Goal: Information Seeking & Learning: Check status

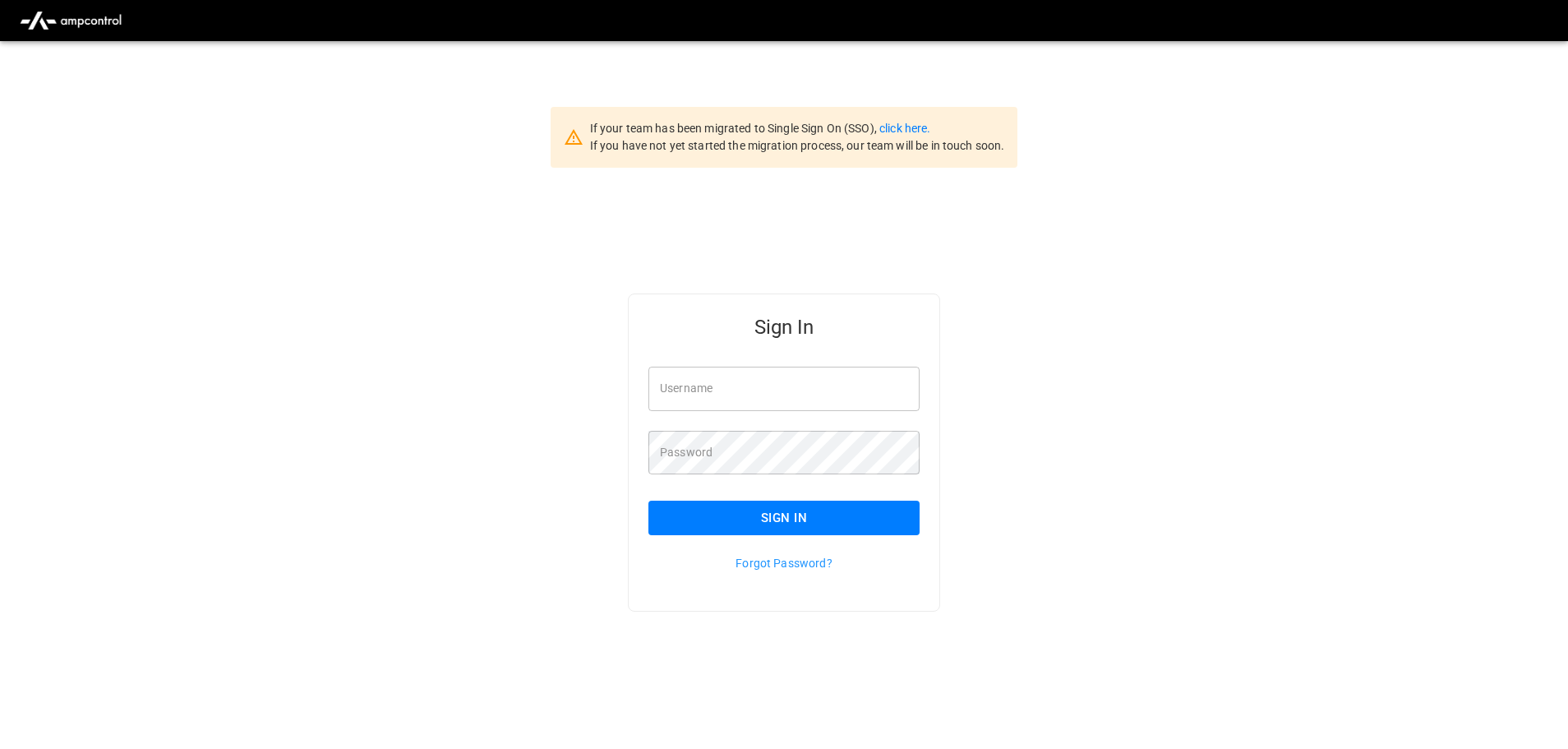
type input "**********"
click at [759, 381] on input "**********" at bounding box center [784, 388] width 271 height 43
click at [761, 522] on button "Sign In" at bounding box center [784, 517] width 271 height 35
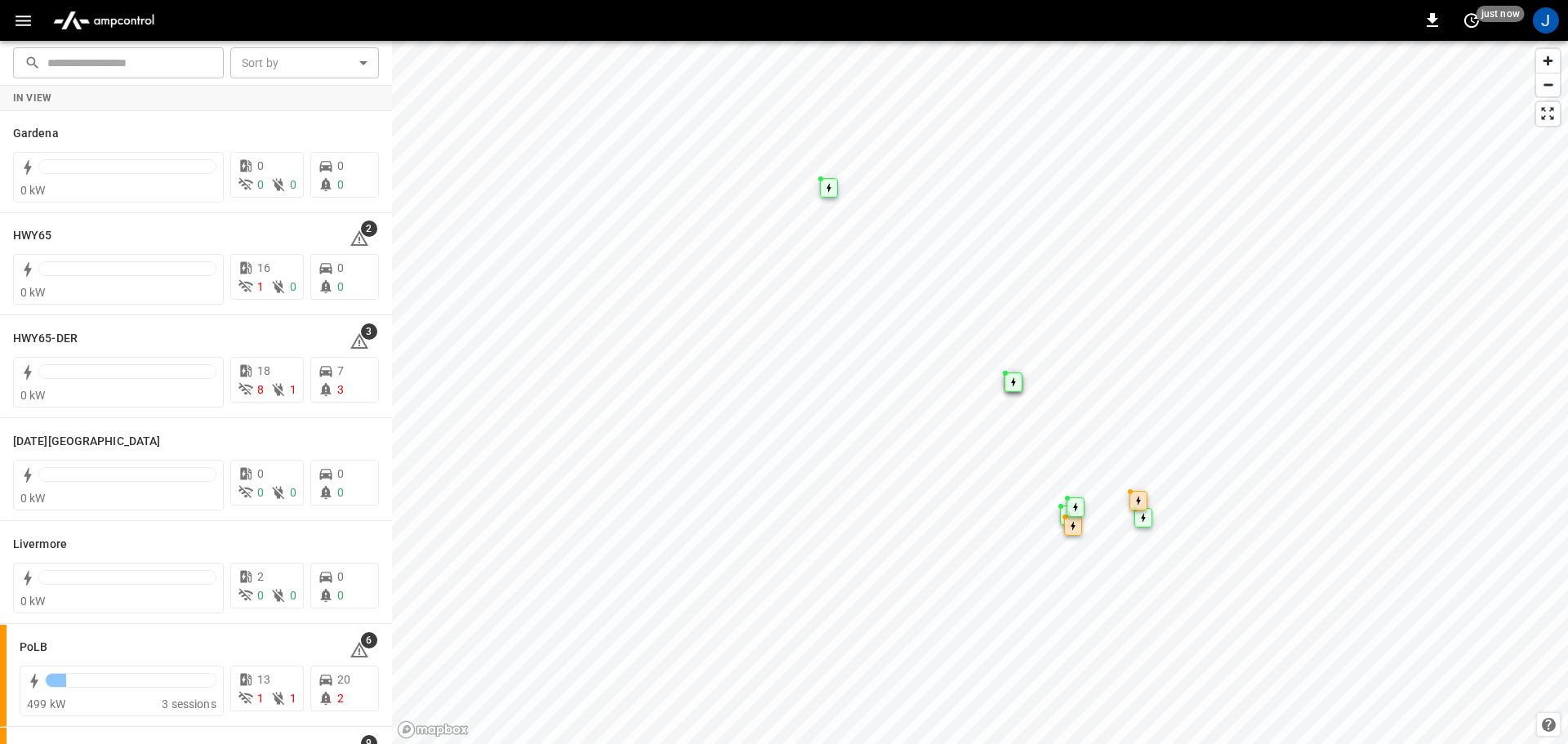
click at [26, 23] on icon "button" at bounding box center [23, 21] width 21 height 21
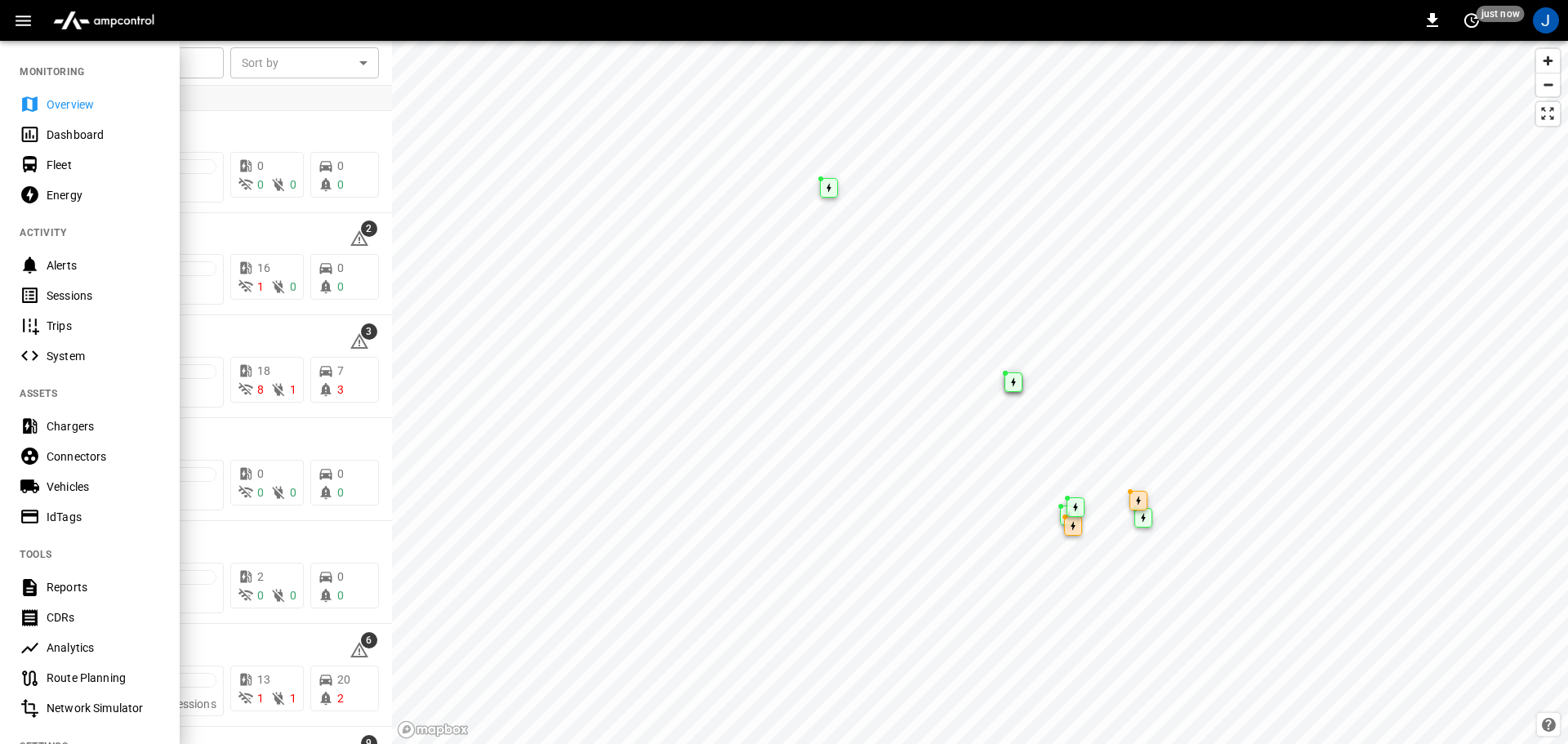
click at [72, 136] on div "Dashboard" at bounding box center [103, 134] width 114 height 17
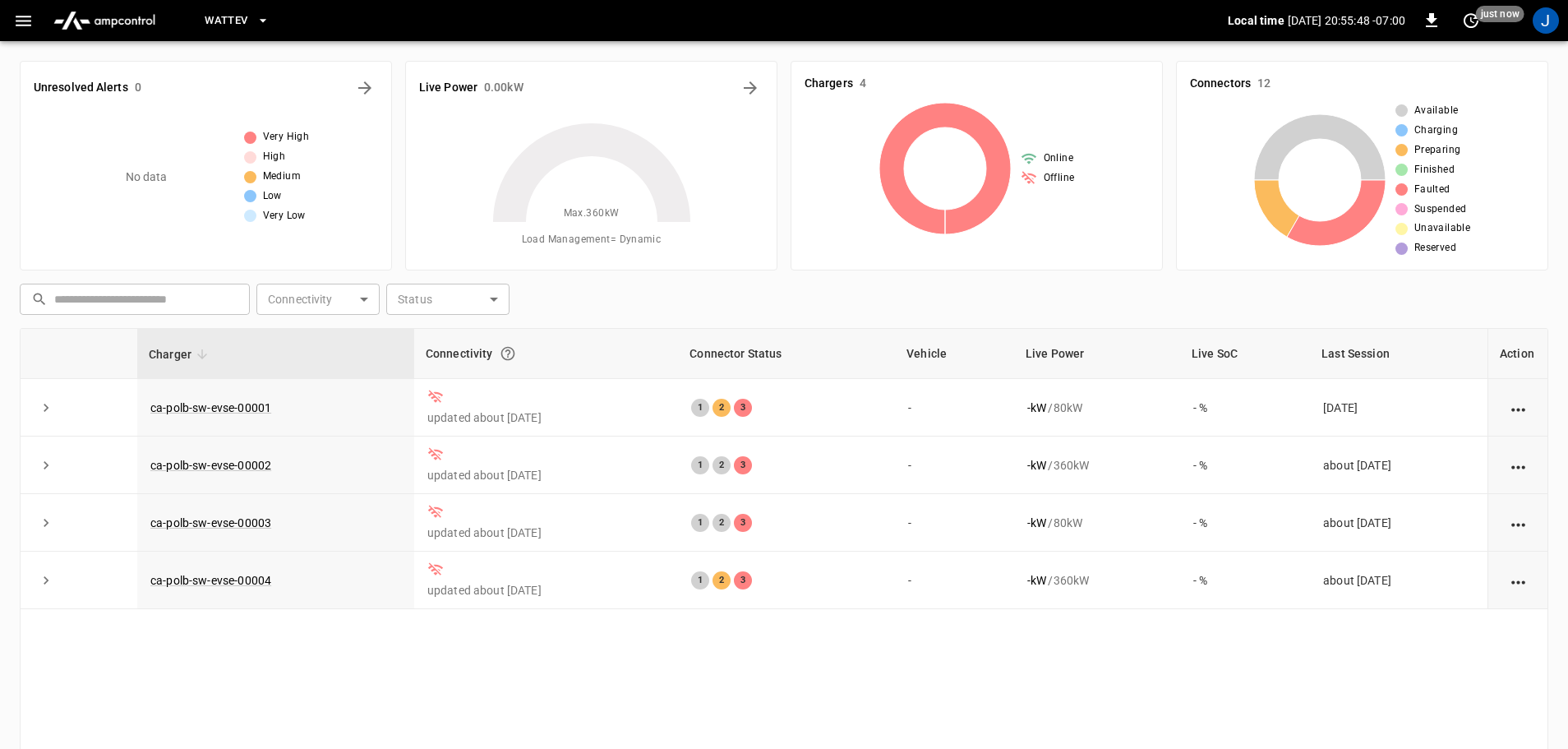
click at [250, 23] on button "WattEV" at bounding box center [237, 21] width 77 height 32
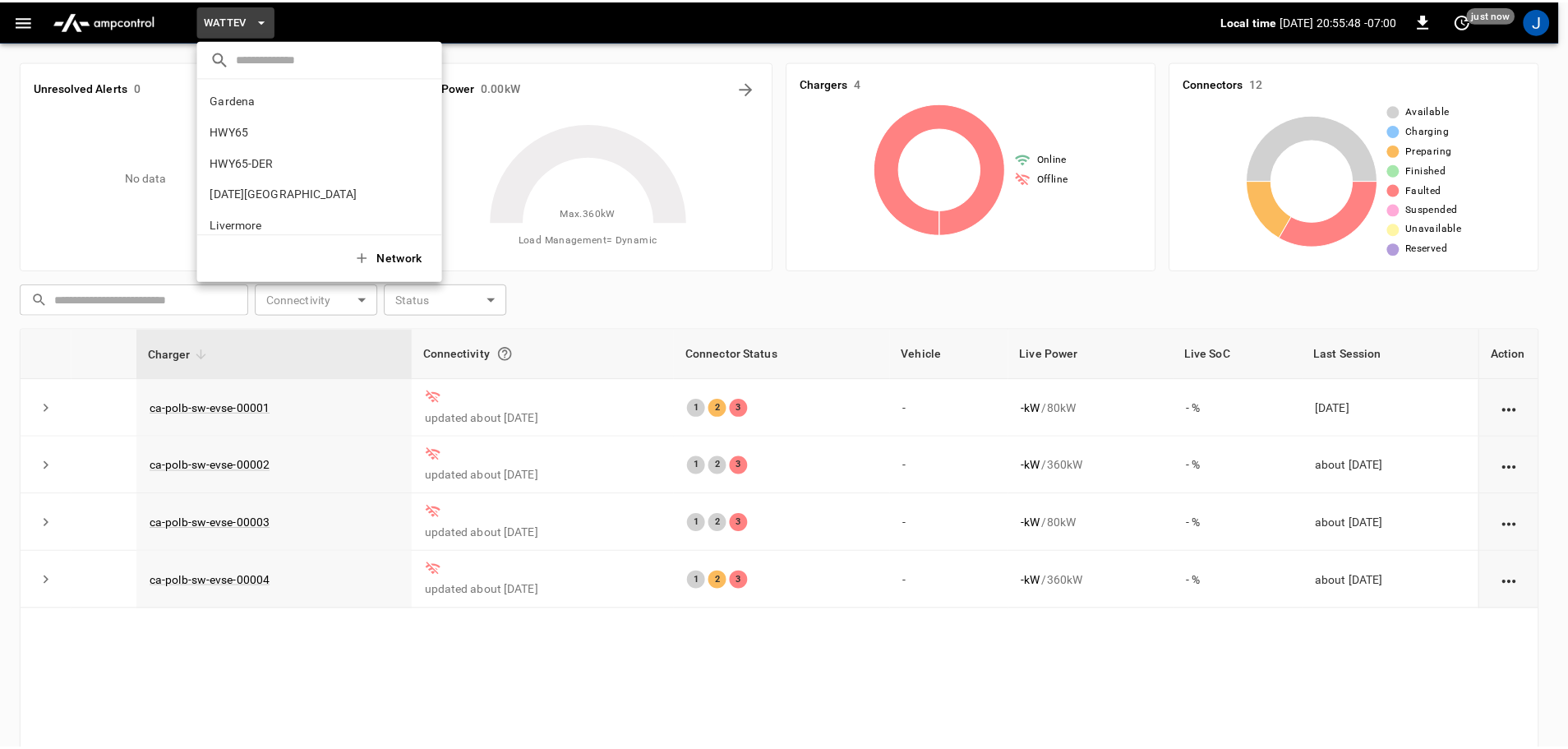
scroll to position [138, 0]
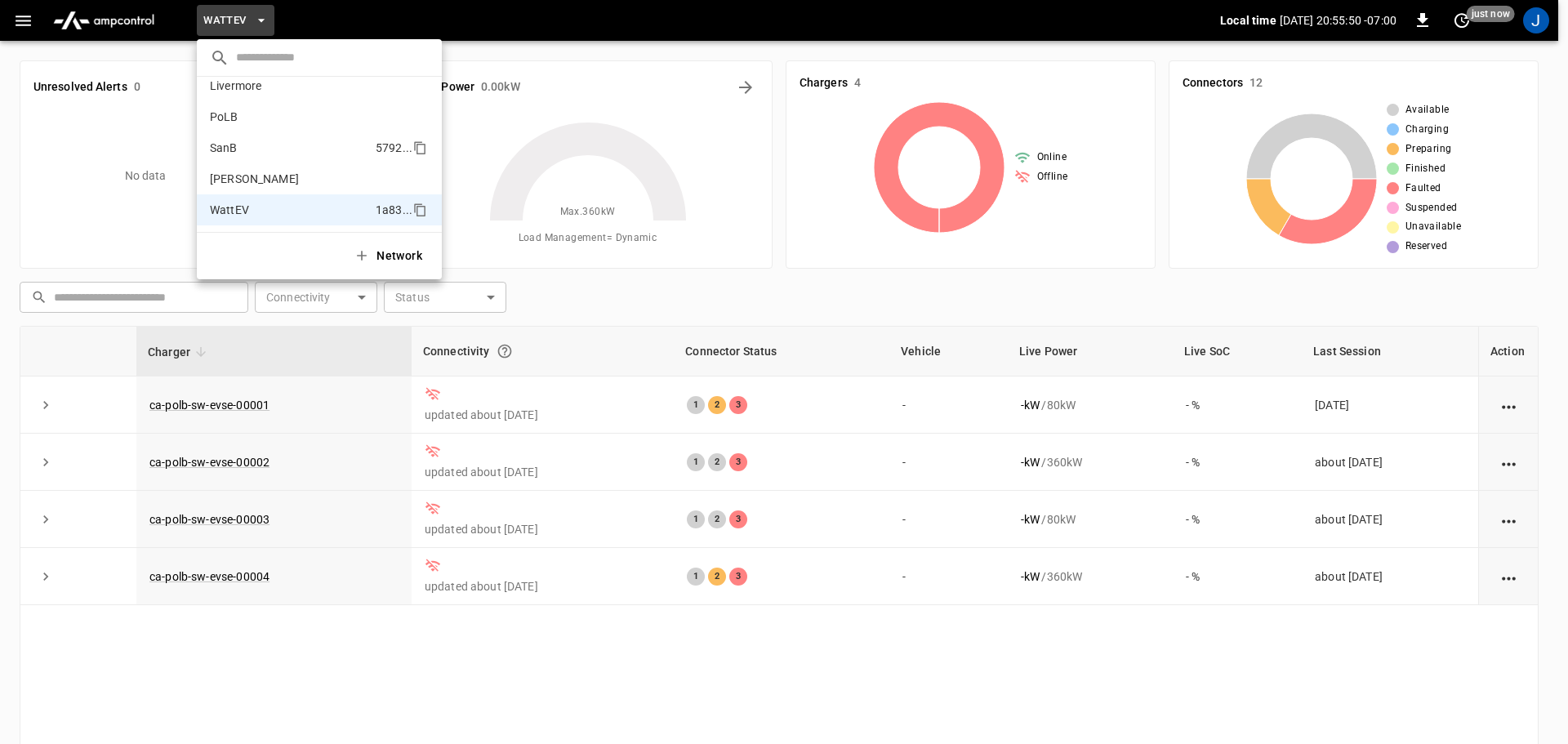
click at [222, 148] on p "SanB" at bounding box center [224, 147] width 27 height 17
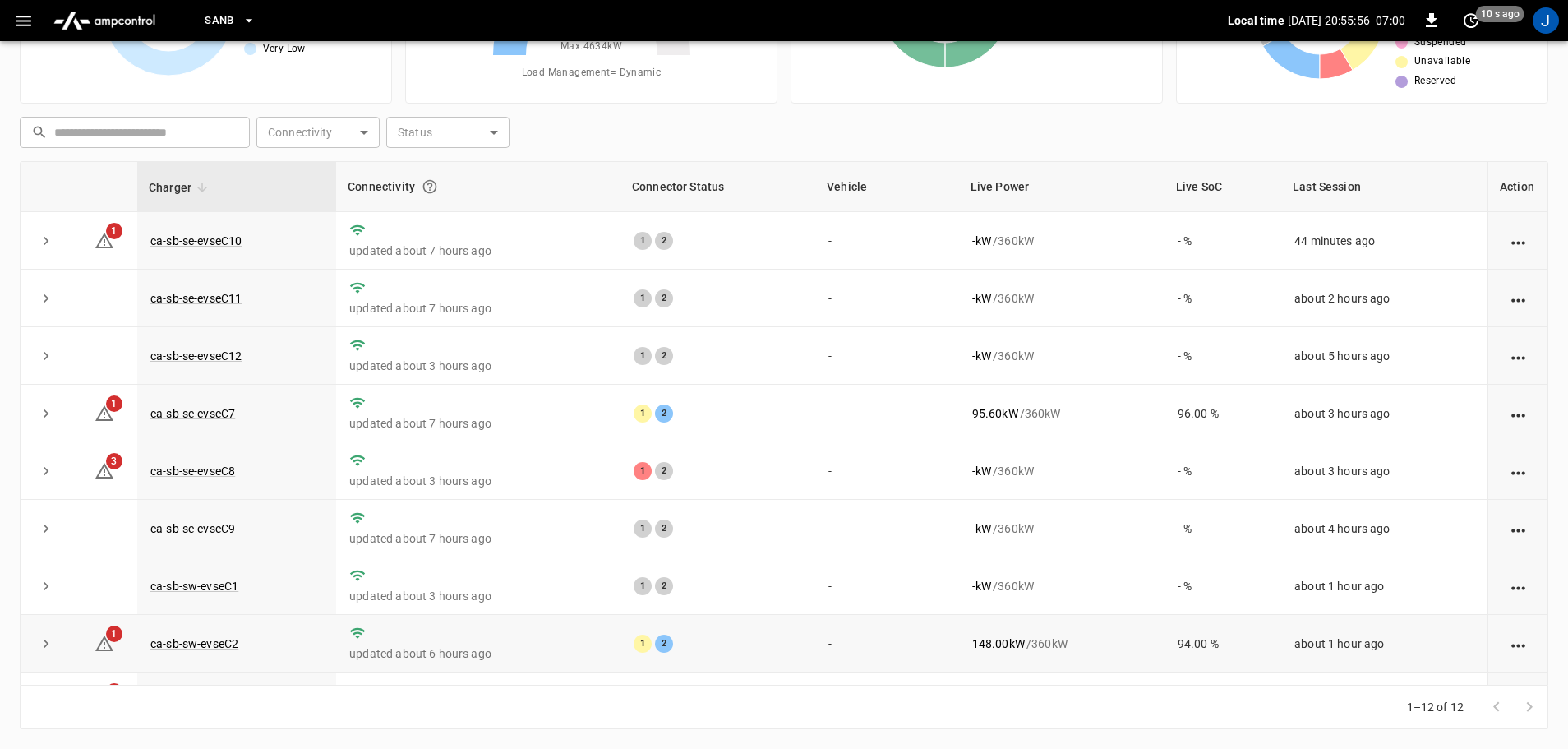
scroll to position [228, 0]
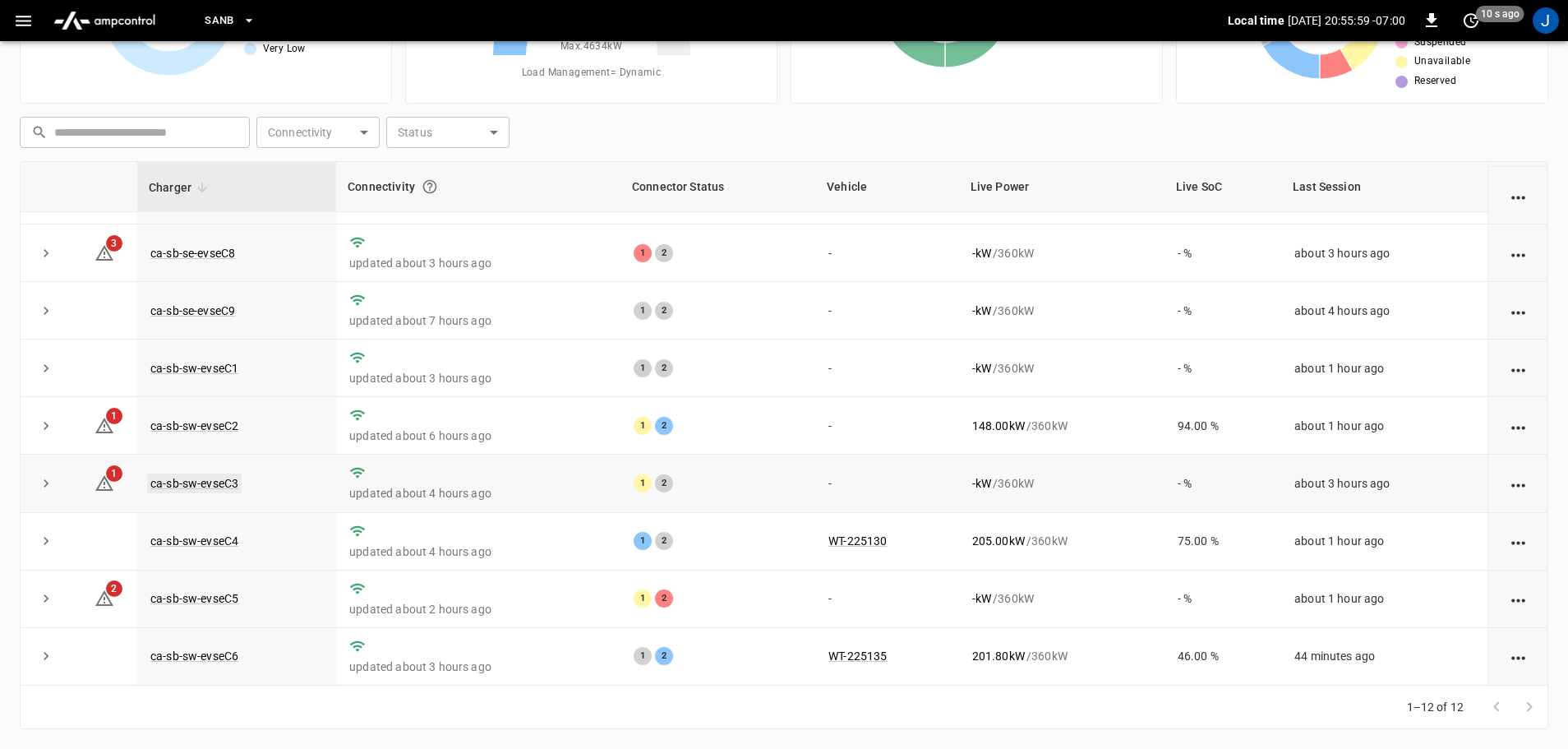
click at [201, 485] on link "ca-sb-sw-evseC3" at bounding box center [194, 484] width 95 height 20
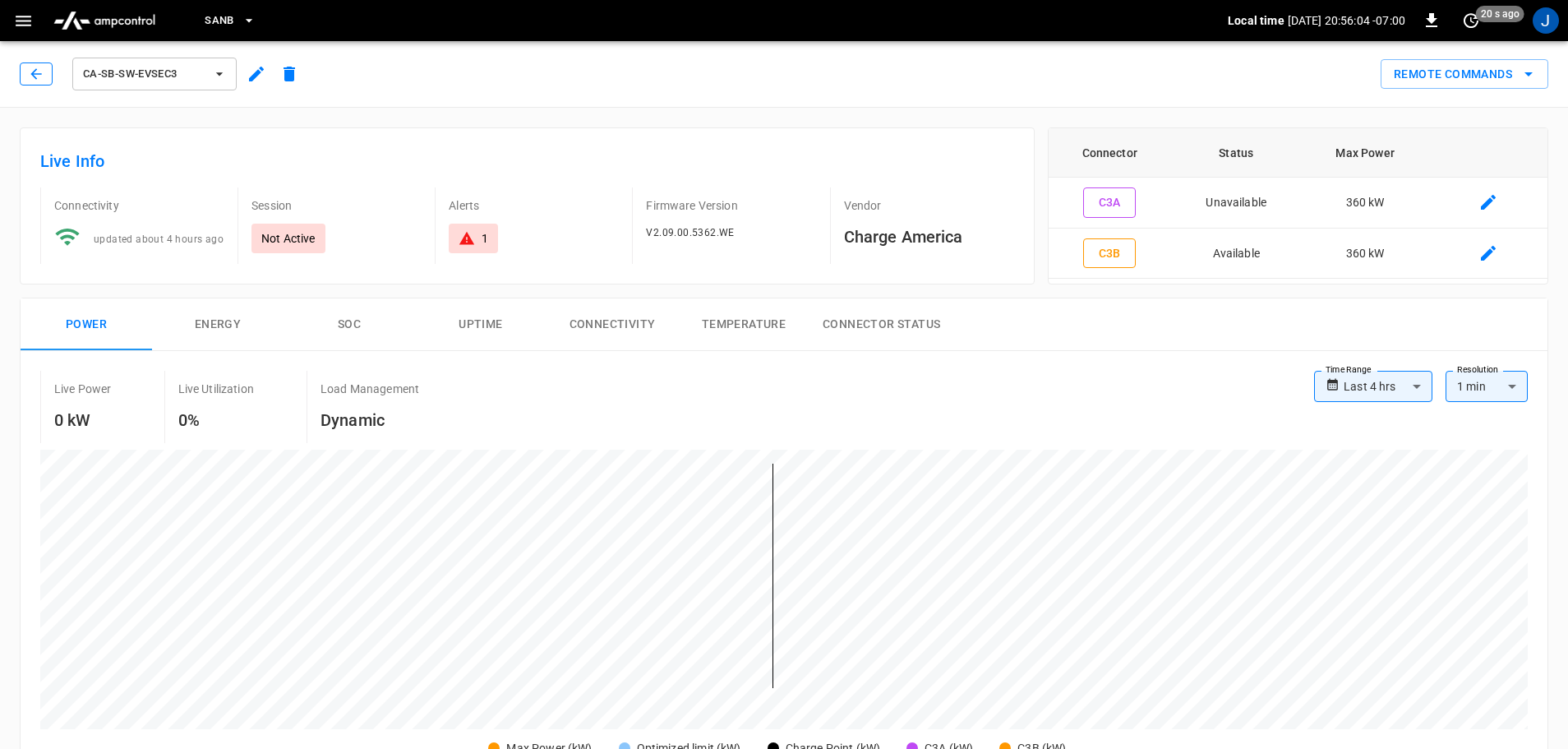
click at [37, 71] on icon "button" at bounding box center [36, 74] width 17 height 17
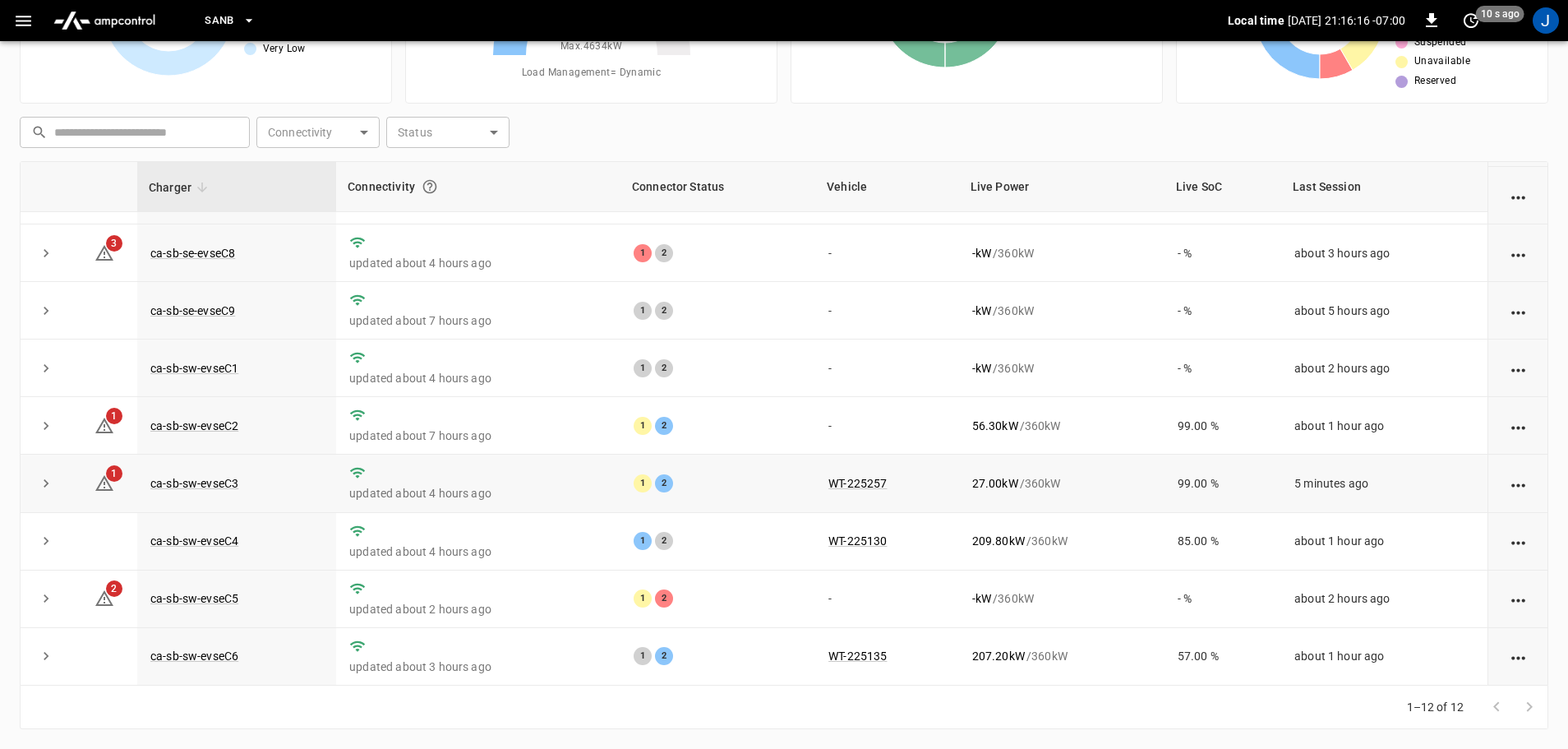
scroll to position [228, 0]
click at [177, 249] on link "ca-sb-se-evseC8" at bounding box center [192, 254] width 91 height 20
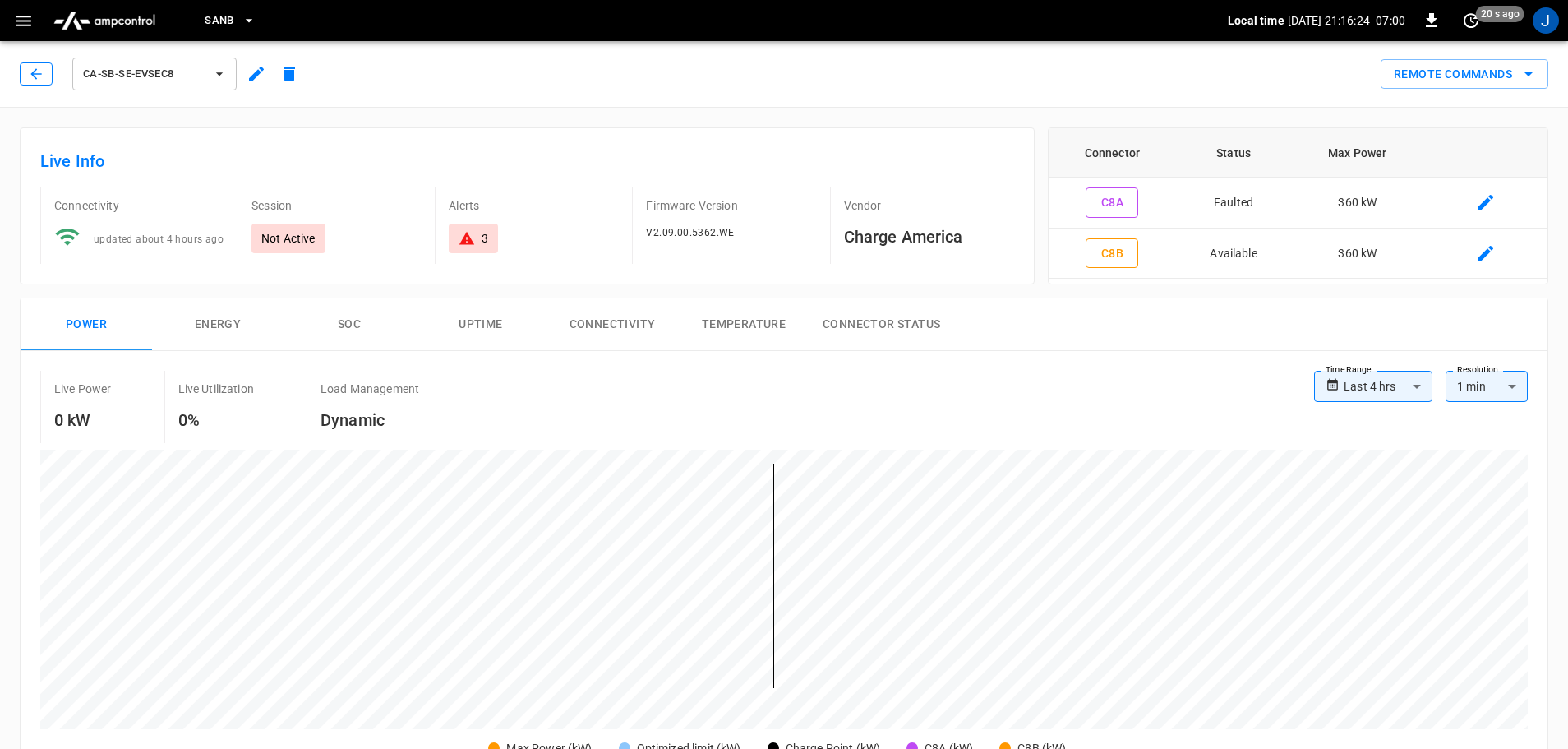
click at [38, 74] on icon "button" at bounding box center [36, 73] width 11 height 11
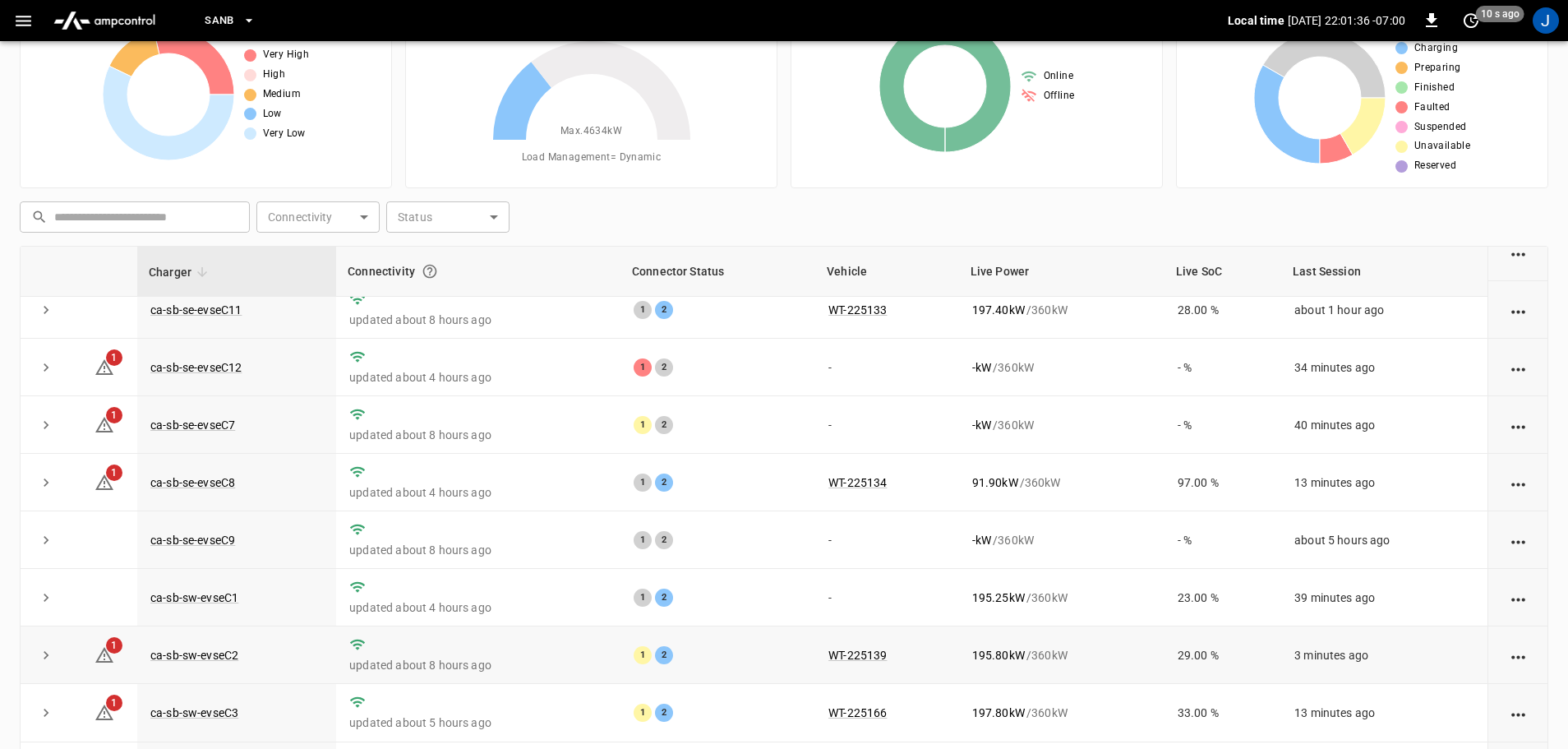
scroll to position [63, 0]
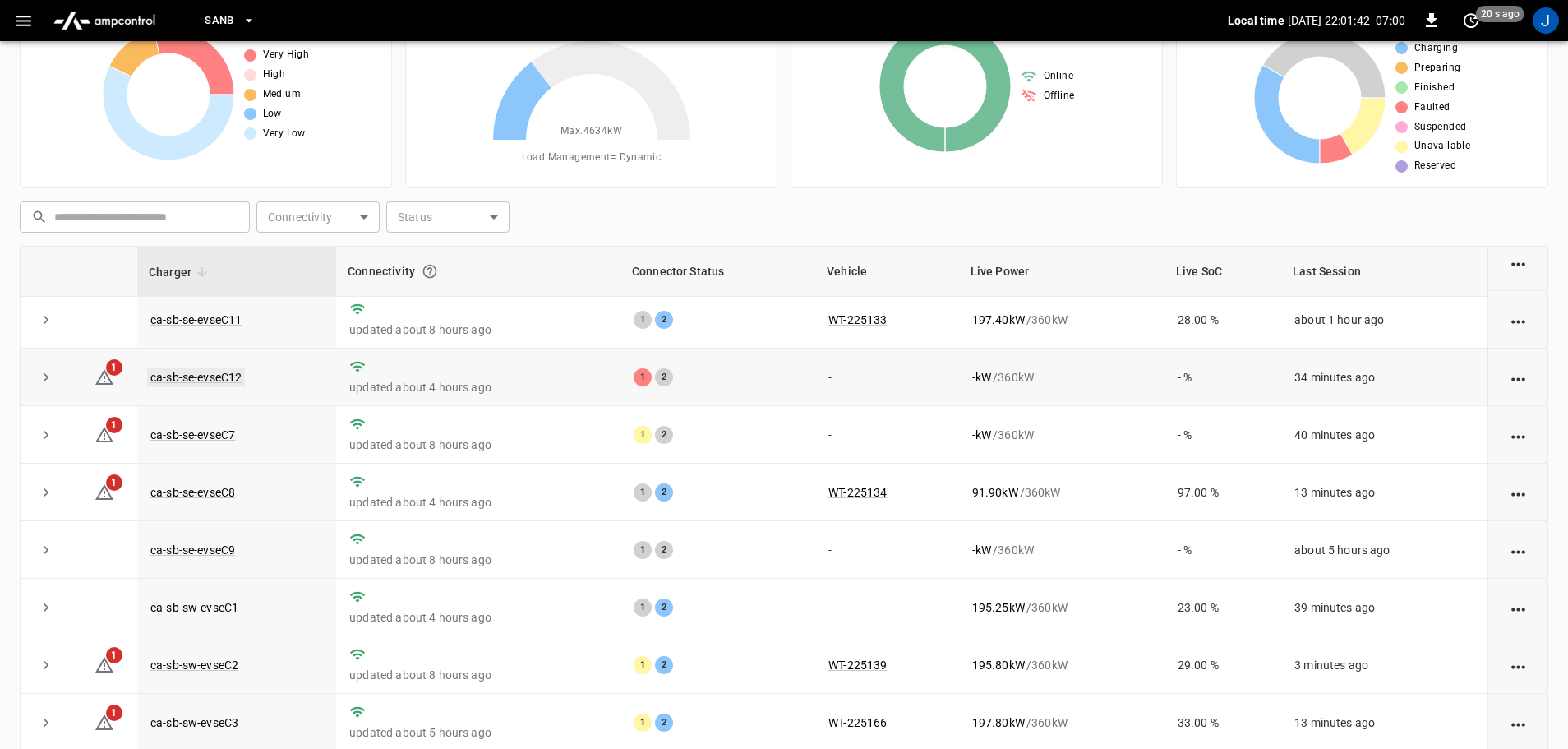
click at [185, 381] on link "ca-sb-se-evseC12" at bounding box center [195, 377] width 98 height 20
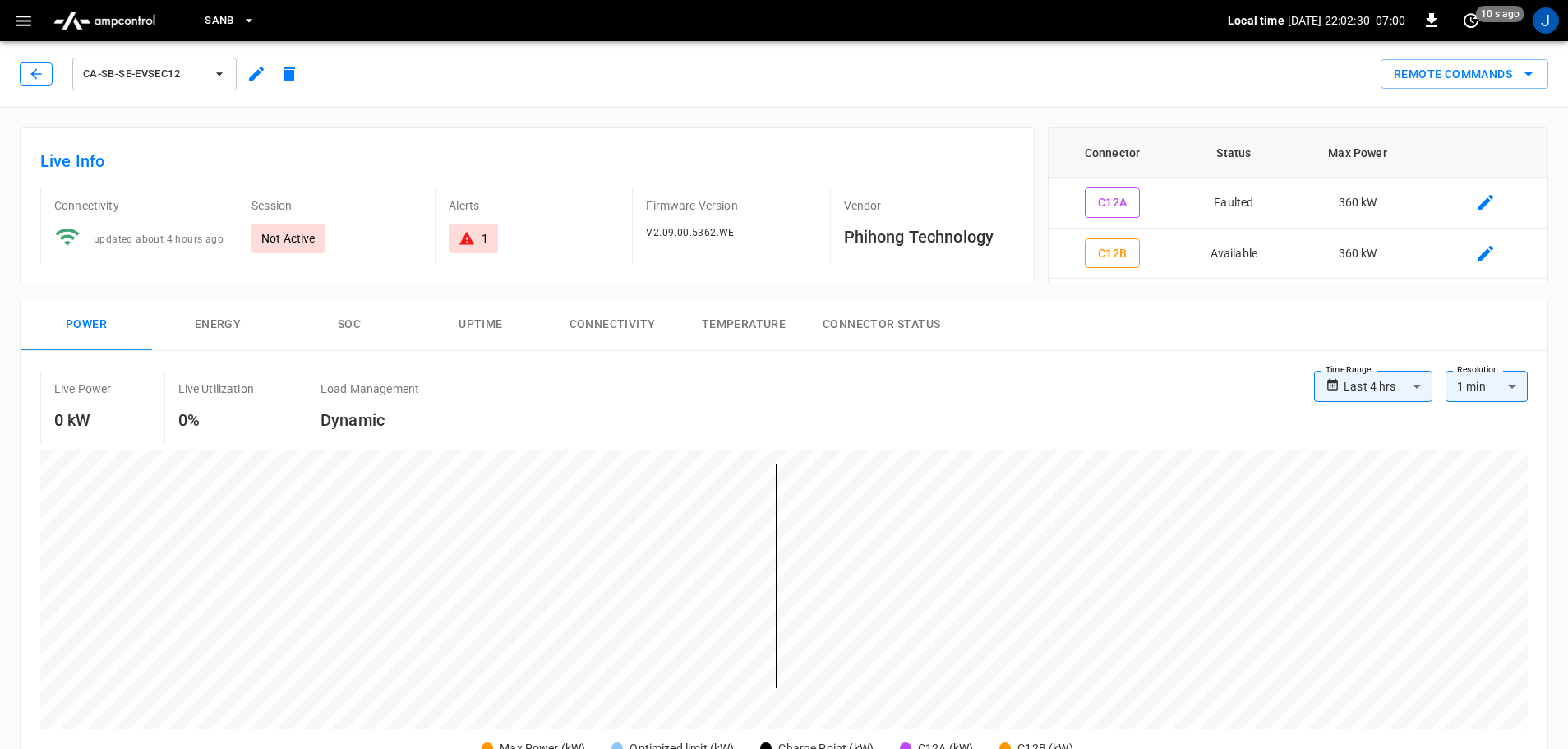
click at [35, 64] on button "button" at bounding box center [36, 73] width 33 height 23
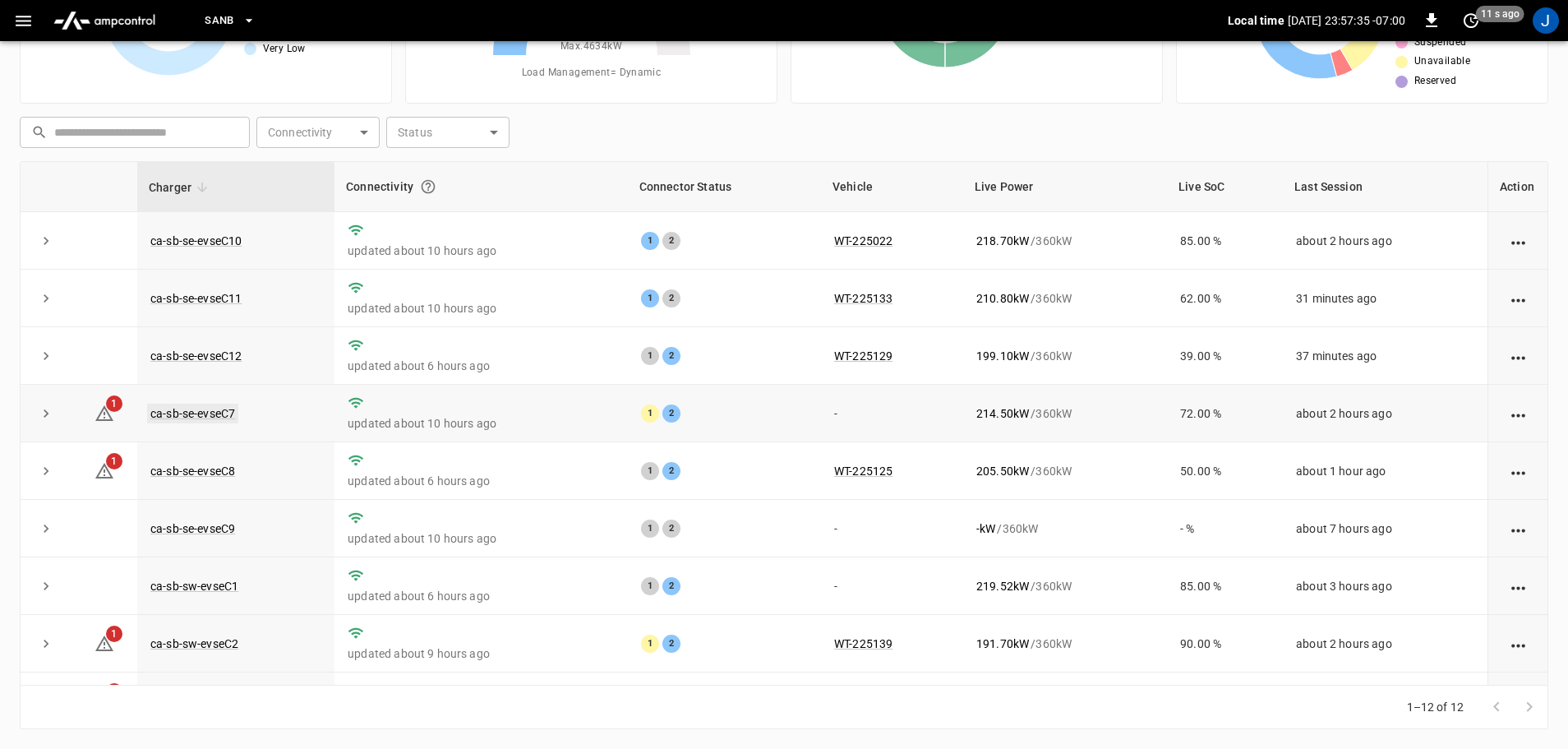
click at [181, 419] on link "ca-sb-se-evseC7" at bounding box center [192, 413] width 91 height 20
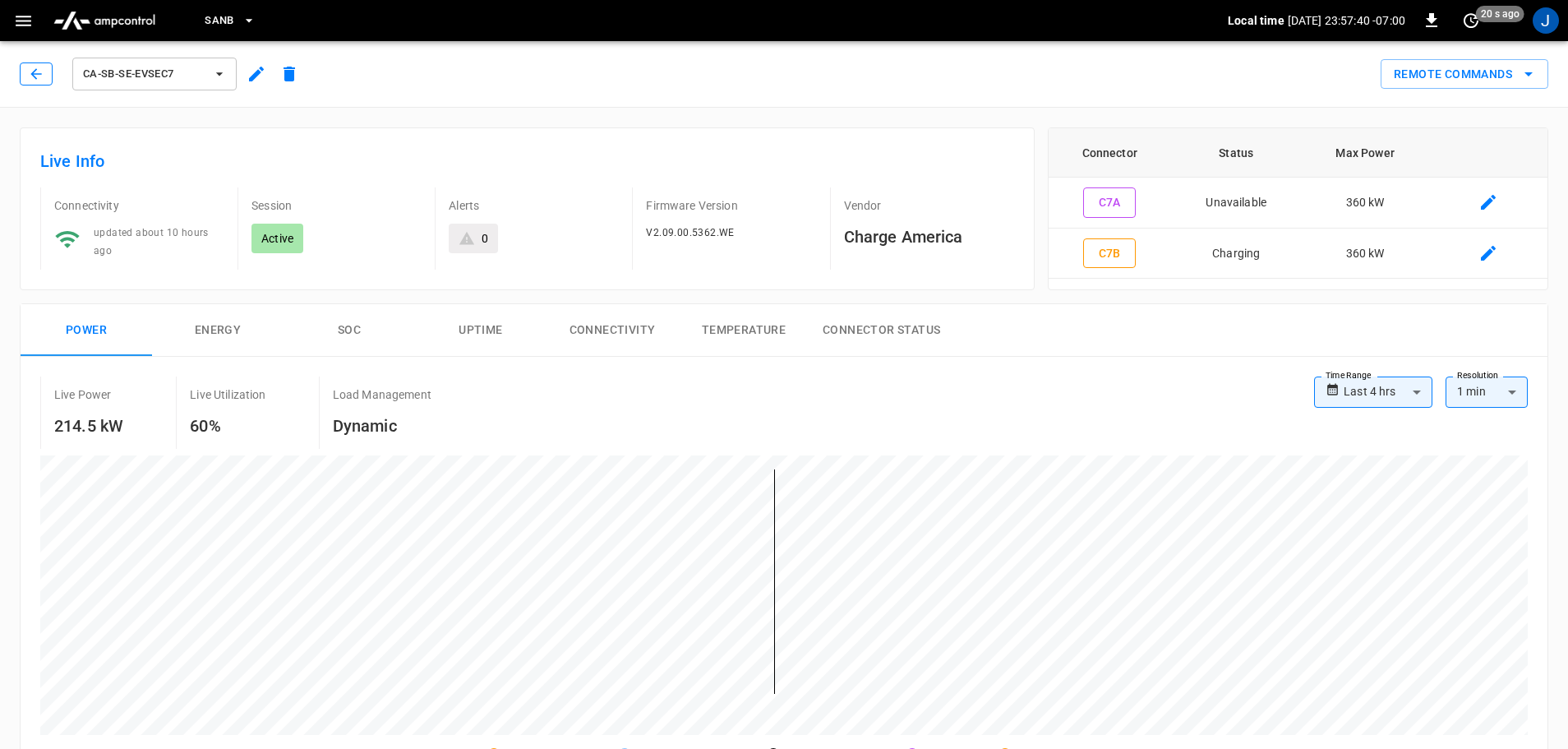
click at [32, 69] on icon "button" at bounding box center [36, 74] width 17 height 17
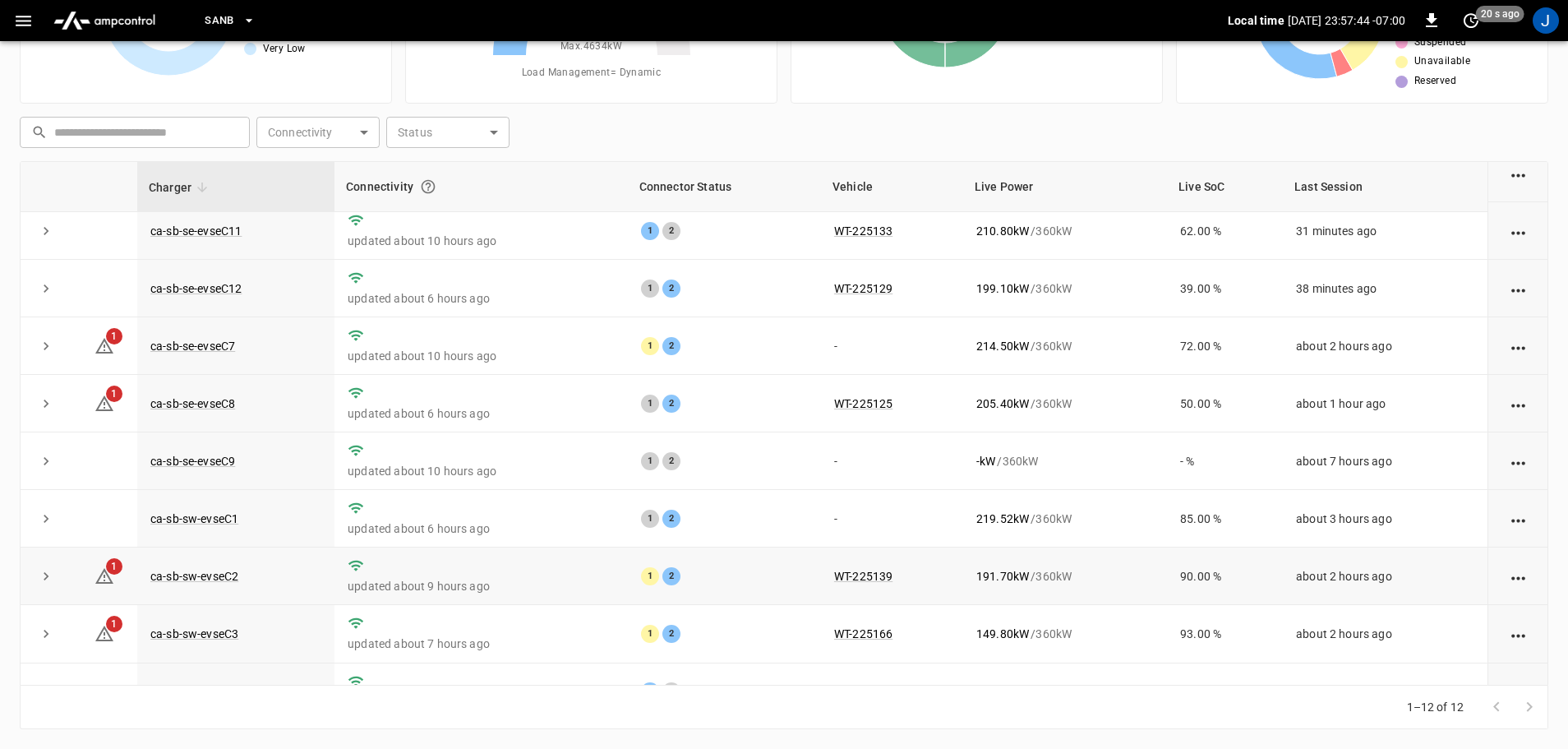
scroll to position [165, 0]
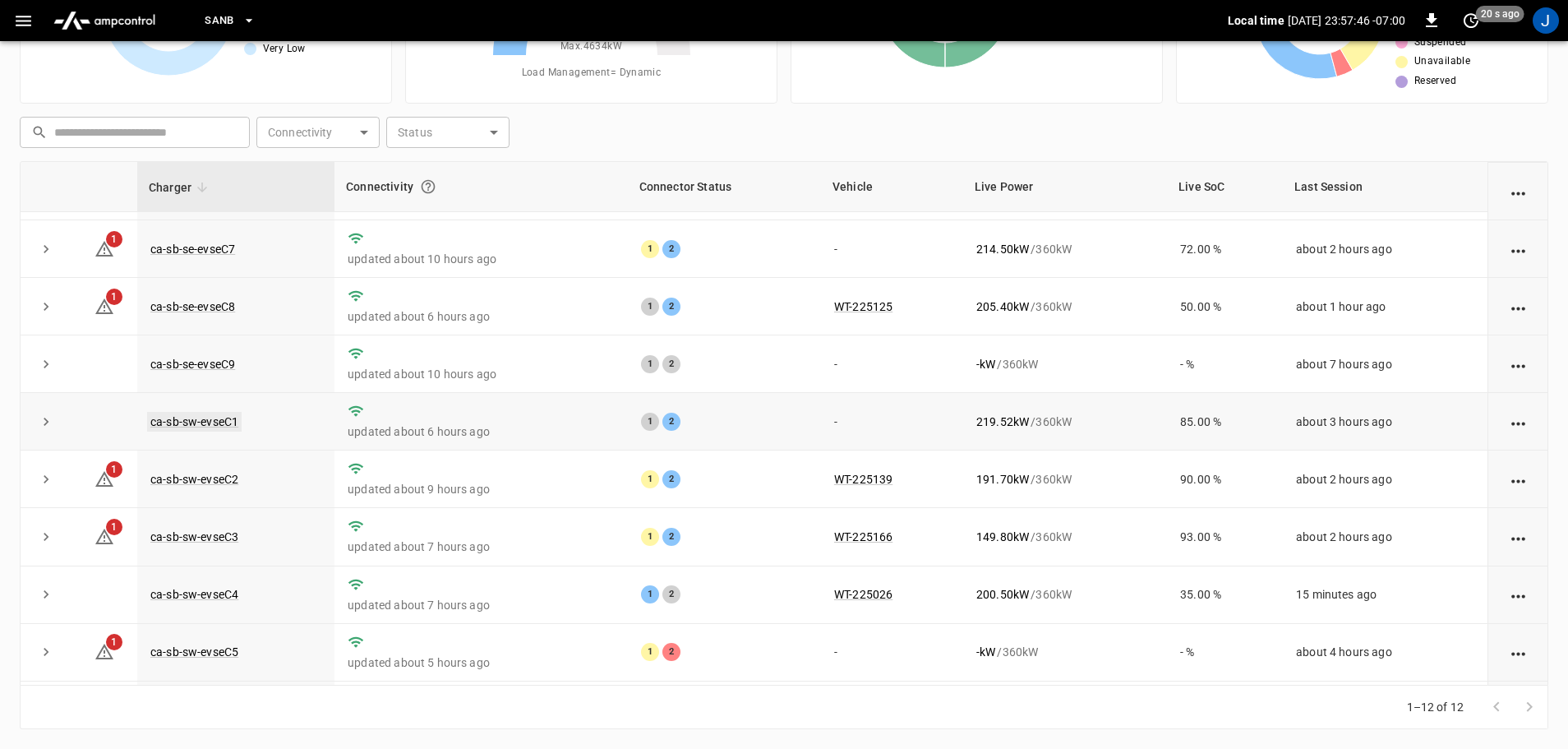
click at [215, 425] on link "ca-sb-sw-evseC1" at bounding box center [194, 421] width 95 height 20
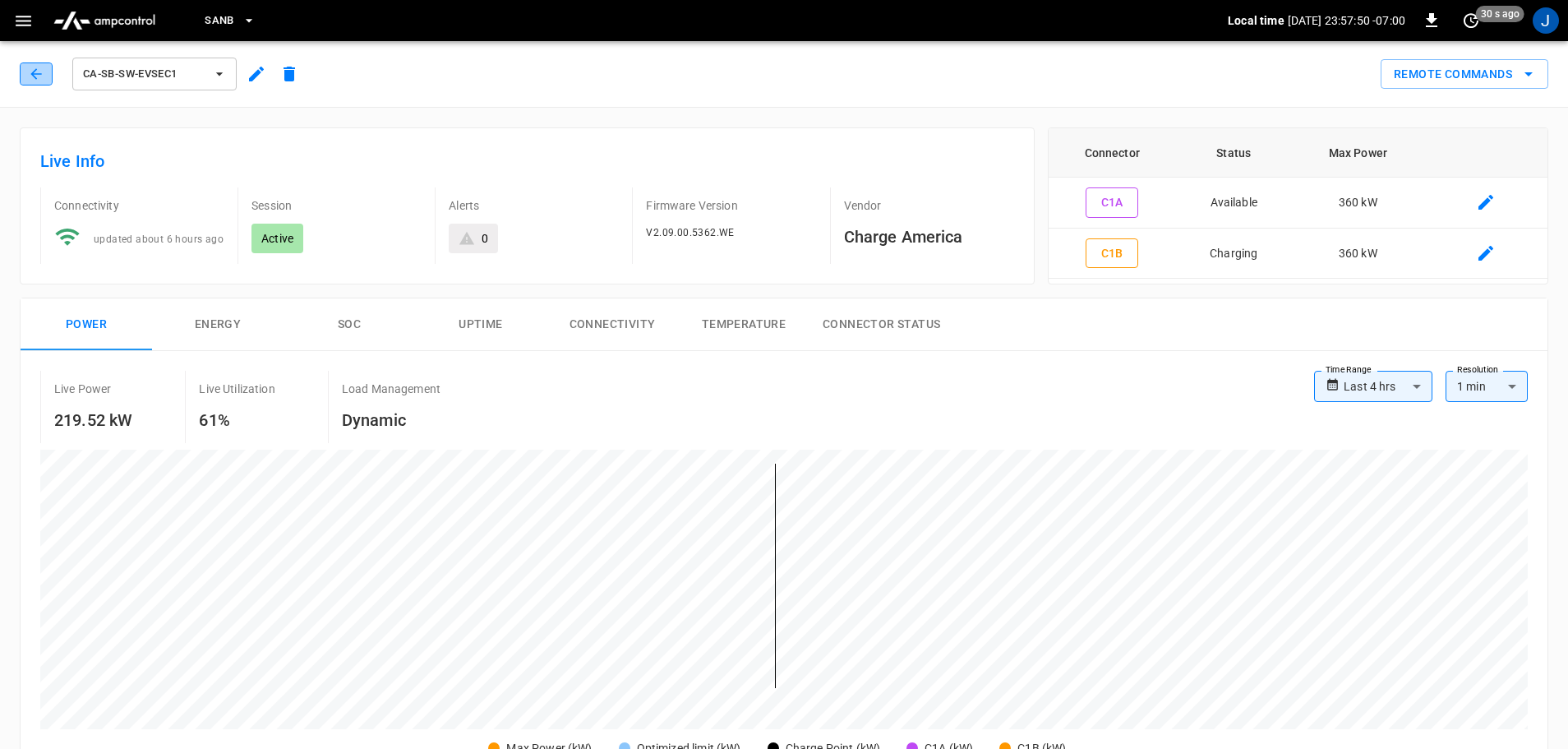
click at [24, 70] on button "button" at bounding box center [36, 73] width 33 height 23
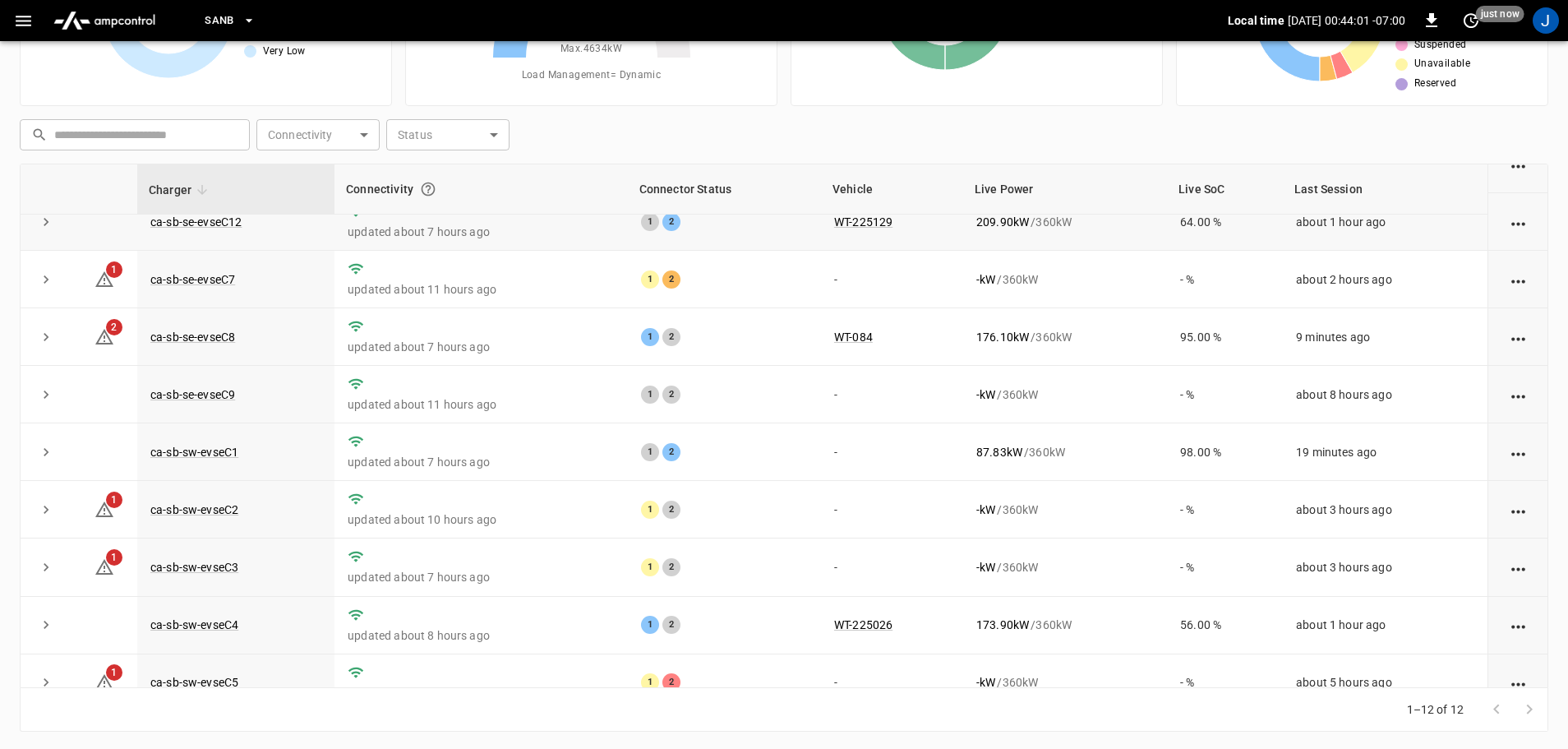
scroll to position [228, 0]
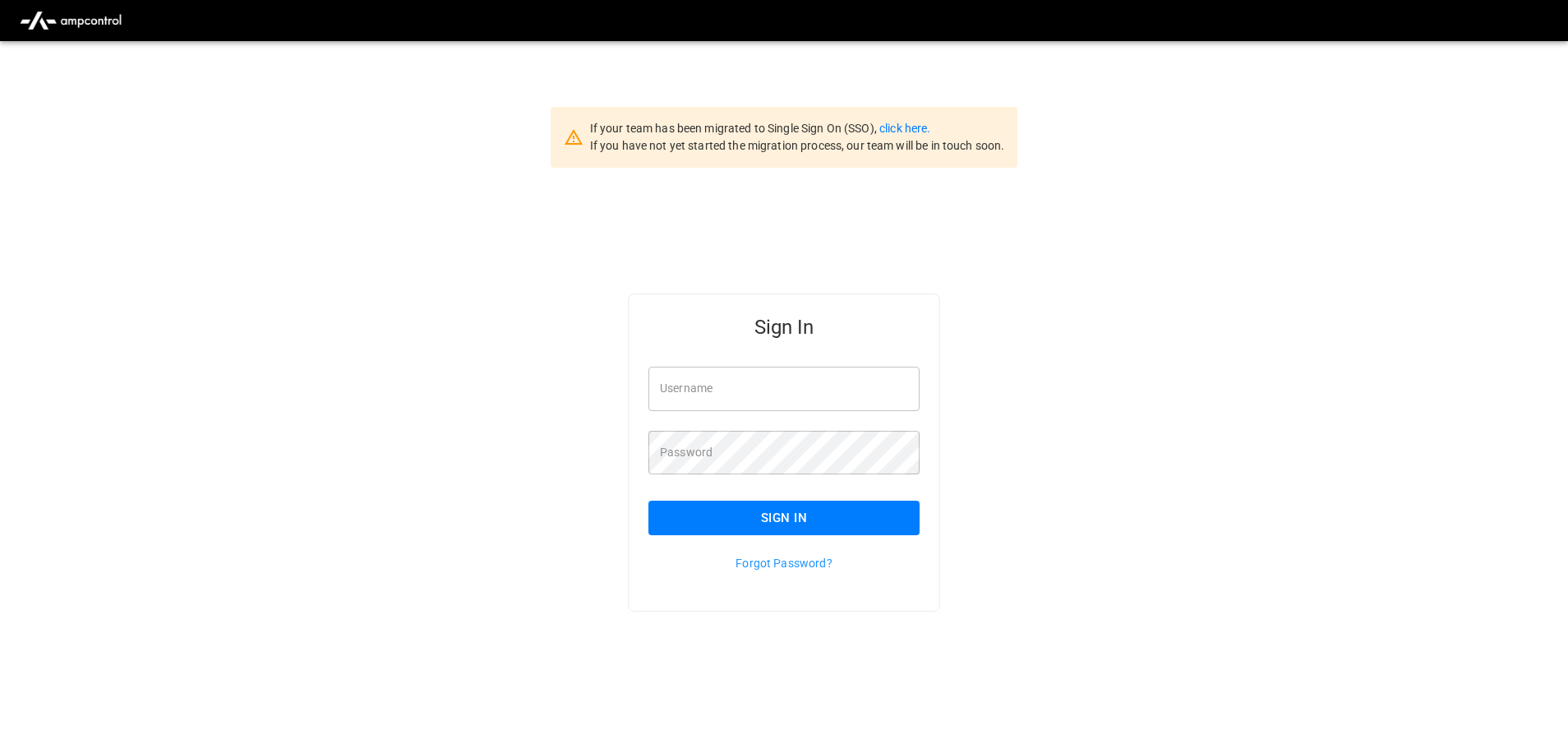
type input "**********"
click at [766, 391] on input "**********" at bounding box center [784, 388] width 271 height 43
click at [809, 521] on button "Sign In" at bounding box center [784, 517] width 271 height 35
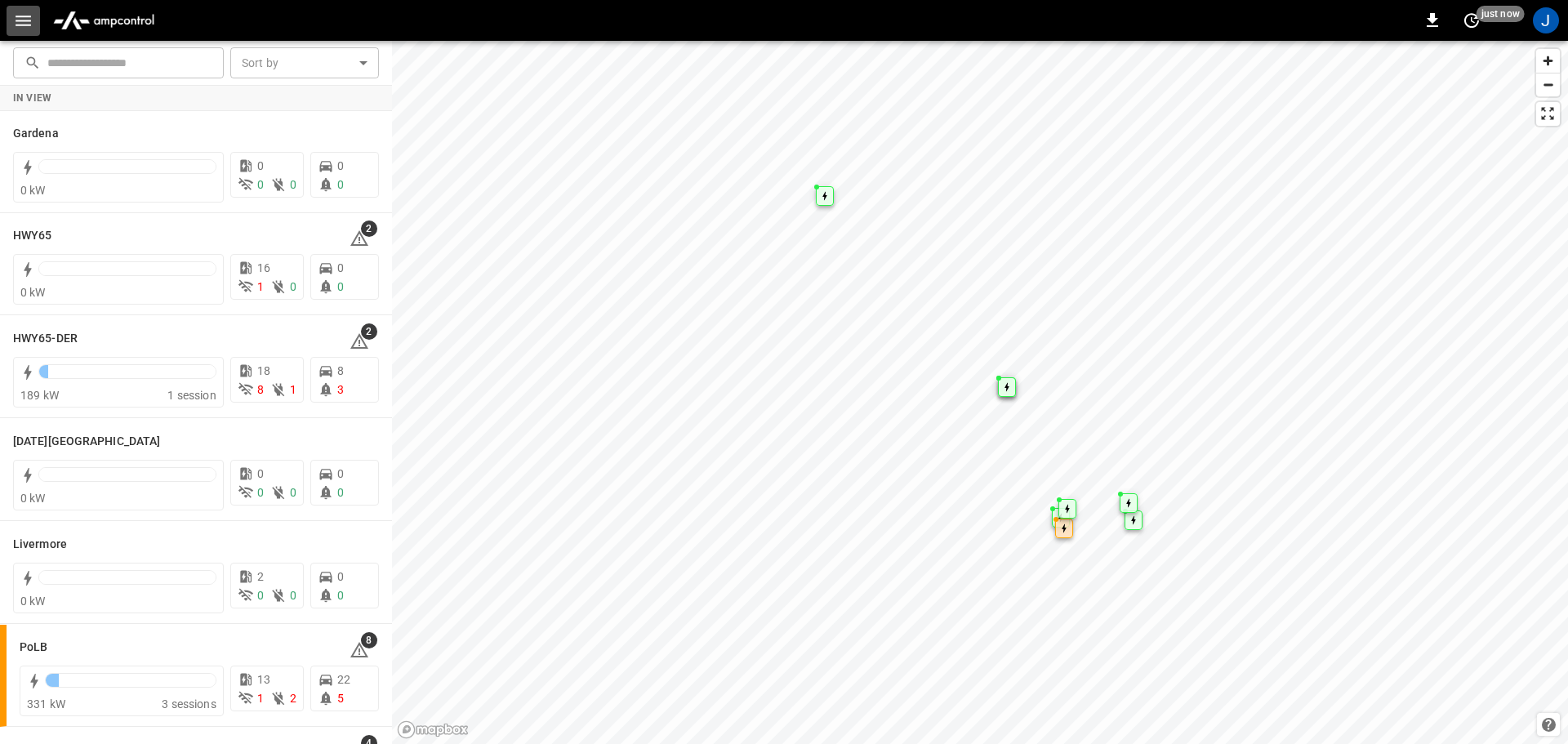
click at [25, 24] on icon "button" at bounding box center [23, 21] width 21 height 21
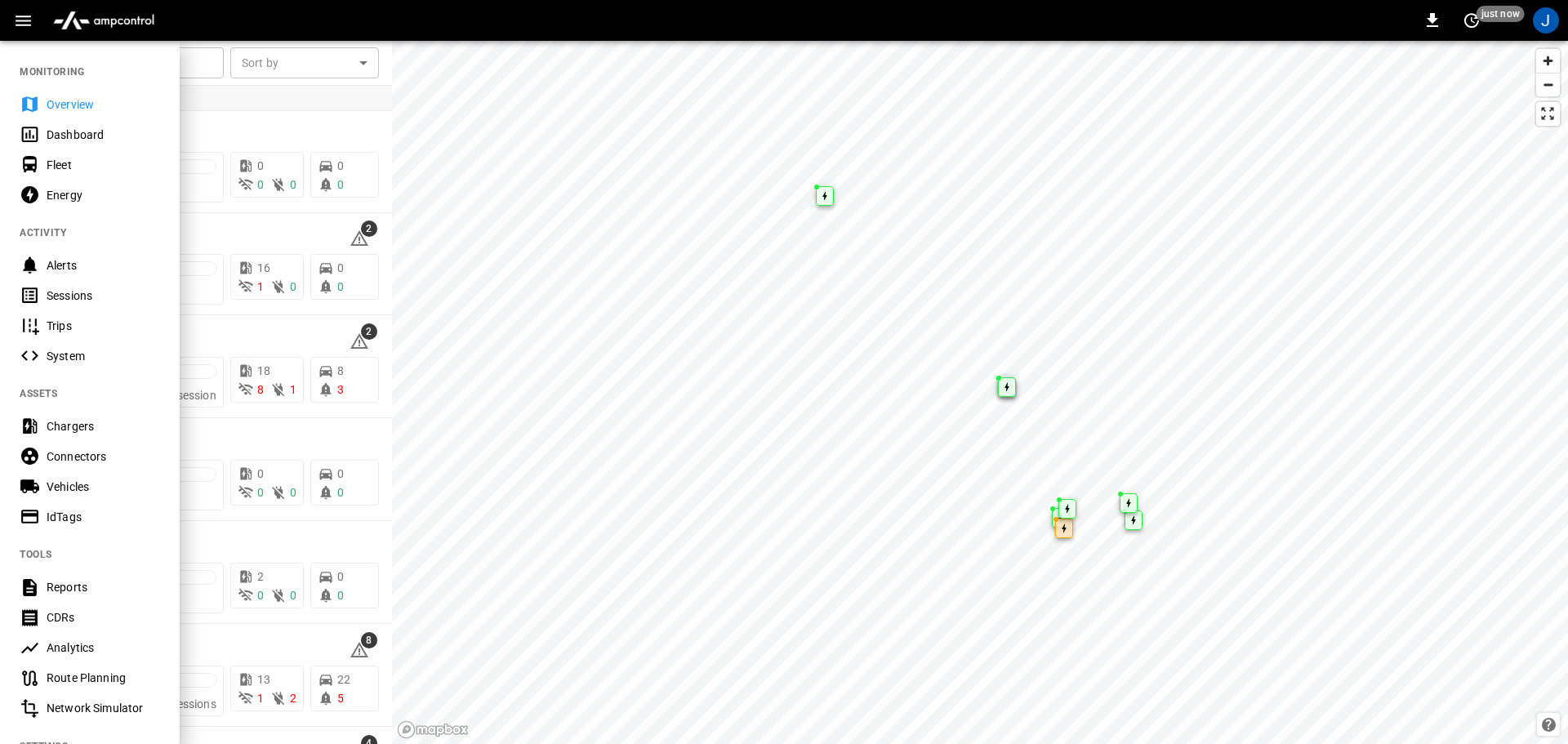
click at [60, 132] on div "Dashboard" at bounding box center [103, 134] width 114 height 17
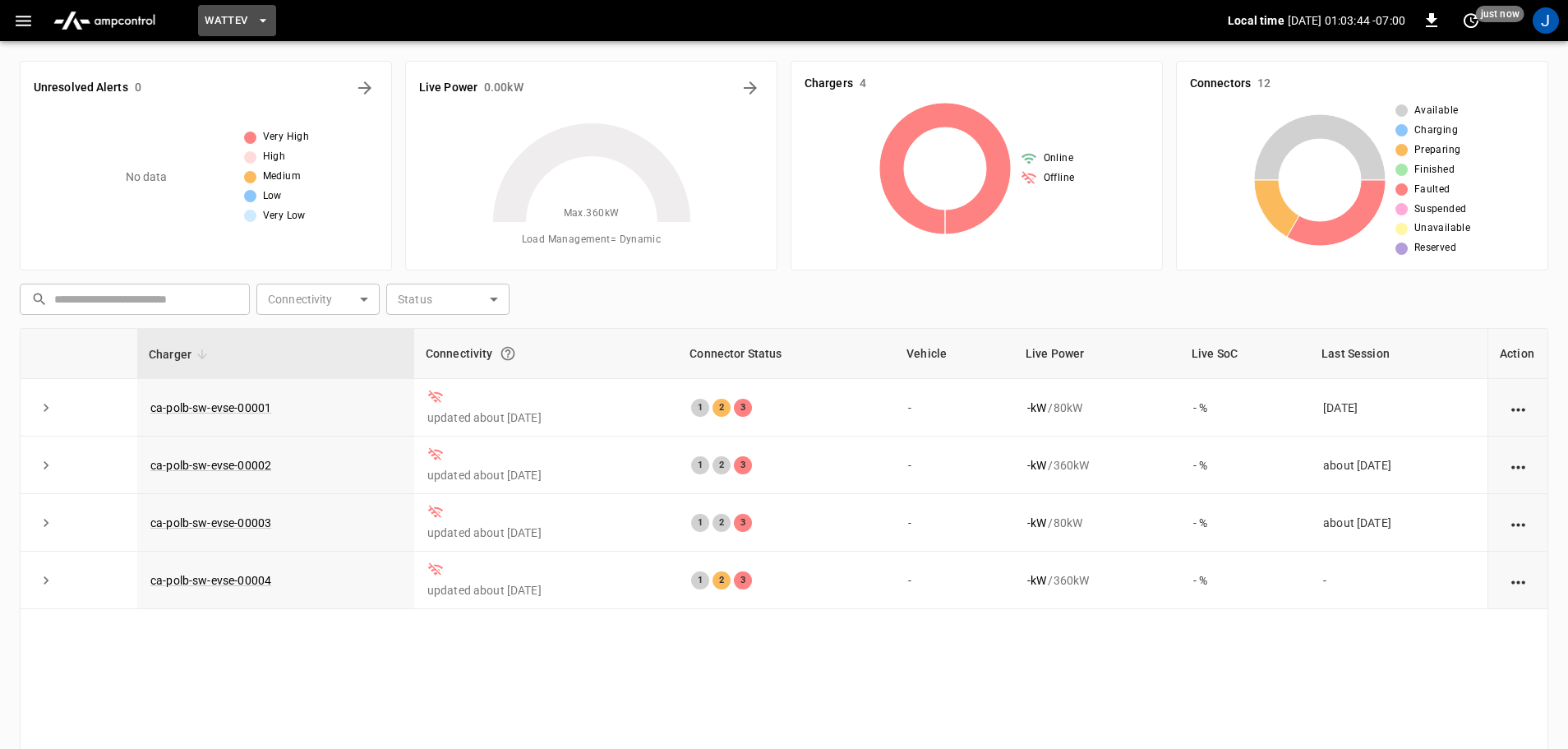
click at [265, 22] on icon "button" at bounding box center [262, 20] width 17 height 17
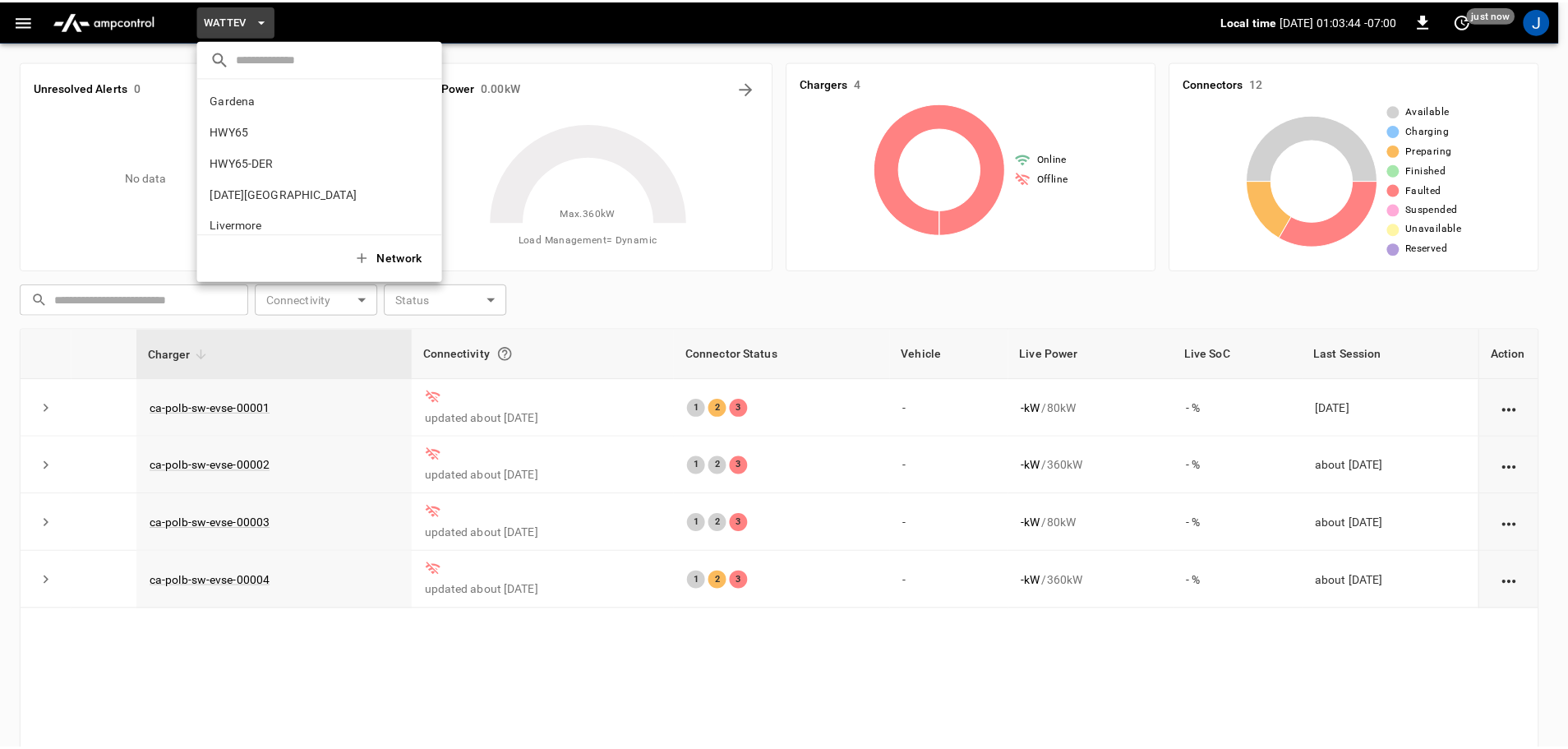
scroll to position [138, 0]
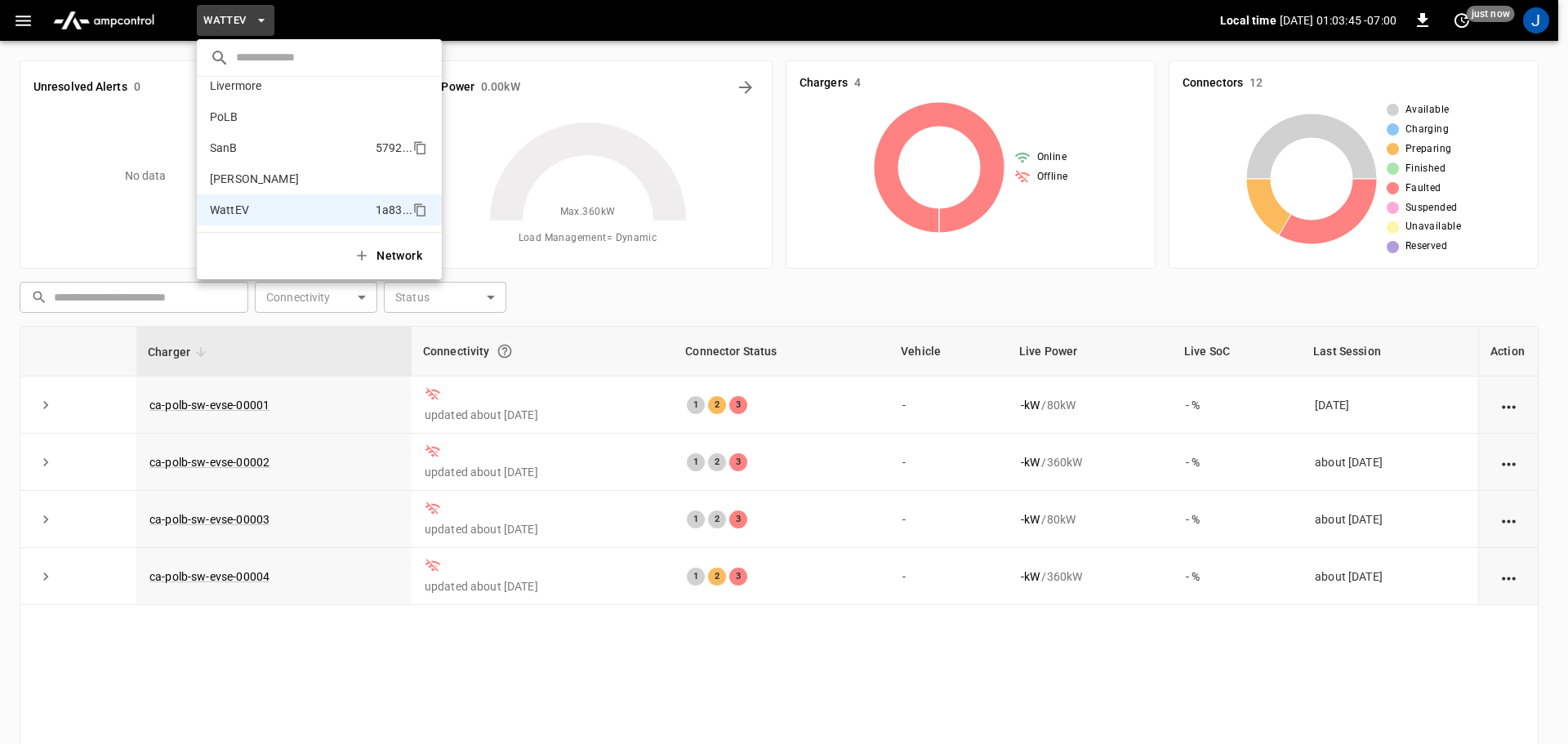
click at [238, 153] on li "SanB 5792 ..." at bounding box center [320, 148] width 245 height 31
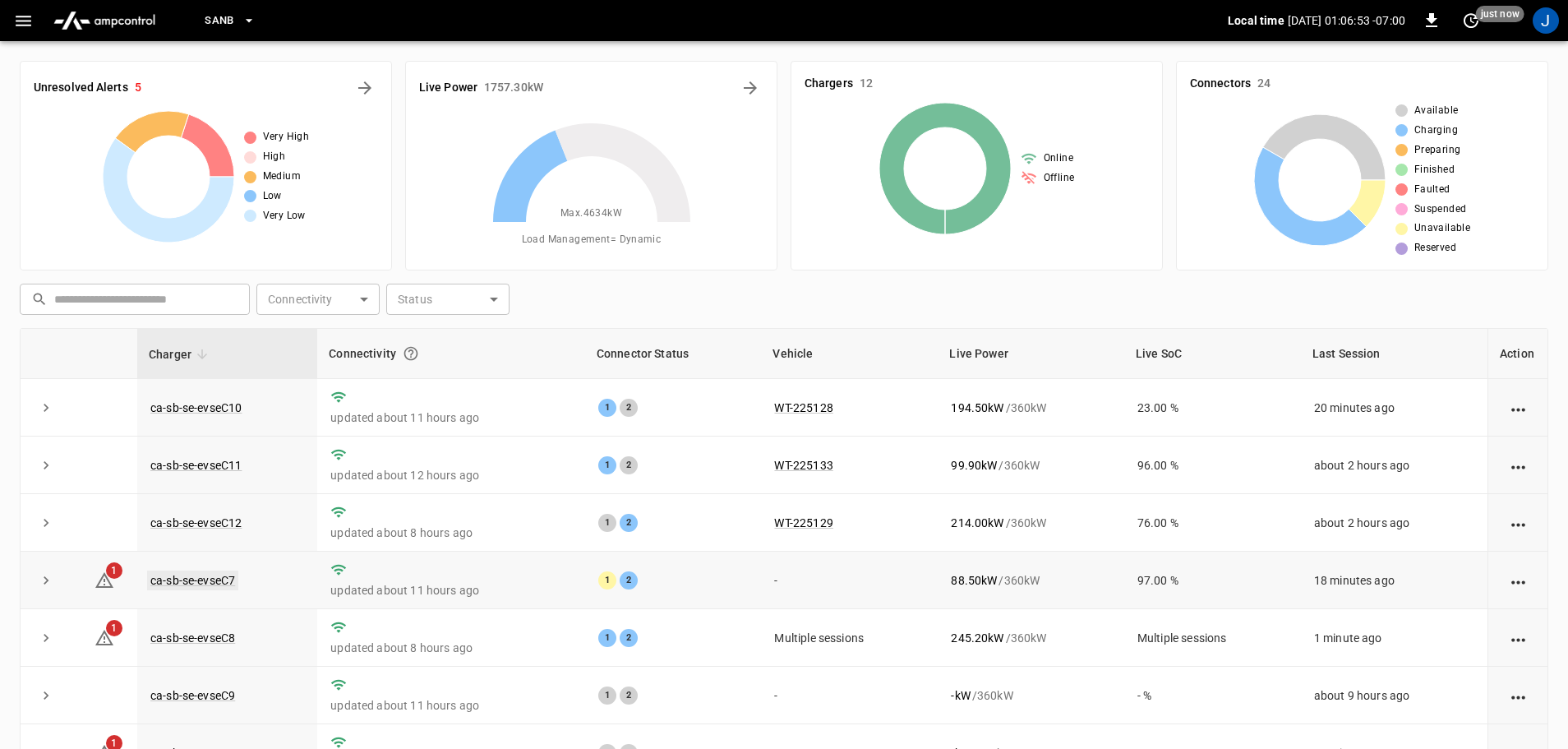
click at [207, 585] on link "ca-sb-se-evseC7" at bounding box center [192, 580] width 91 height 20
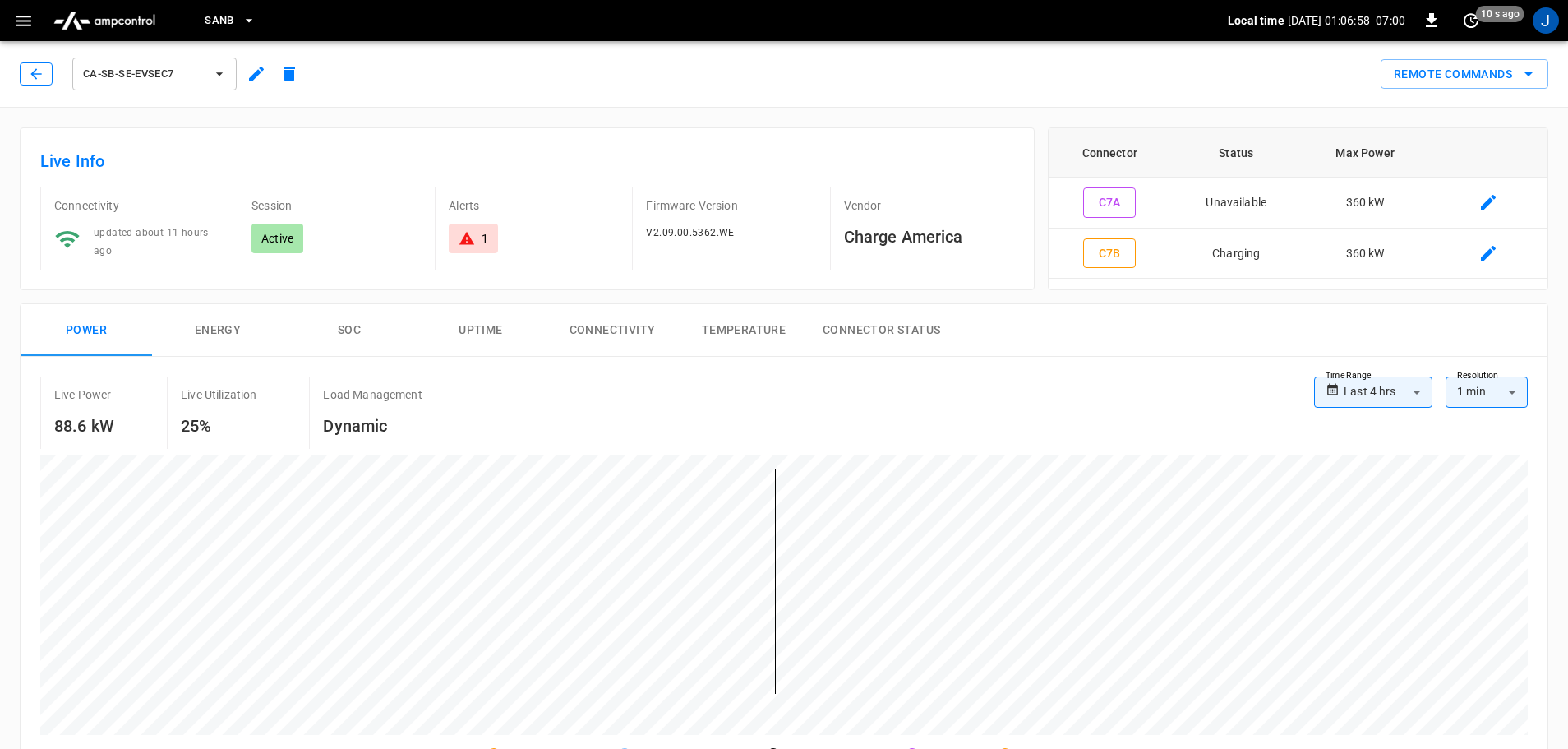
click at [37, 78] on icon "button" at bounding box center [36, 74] width 17 height 17
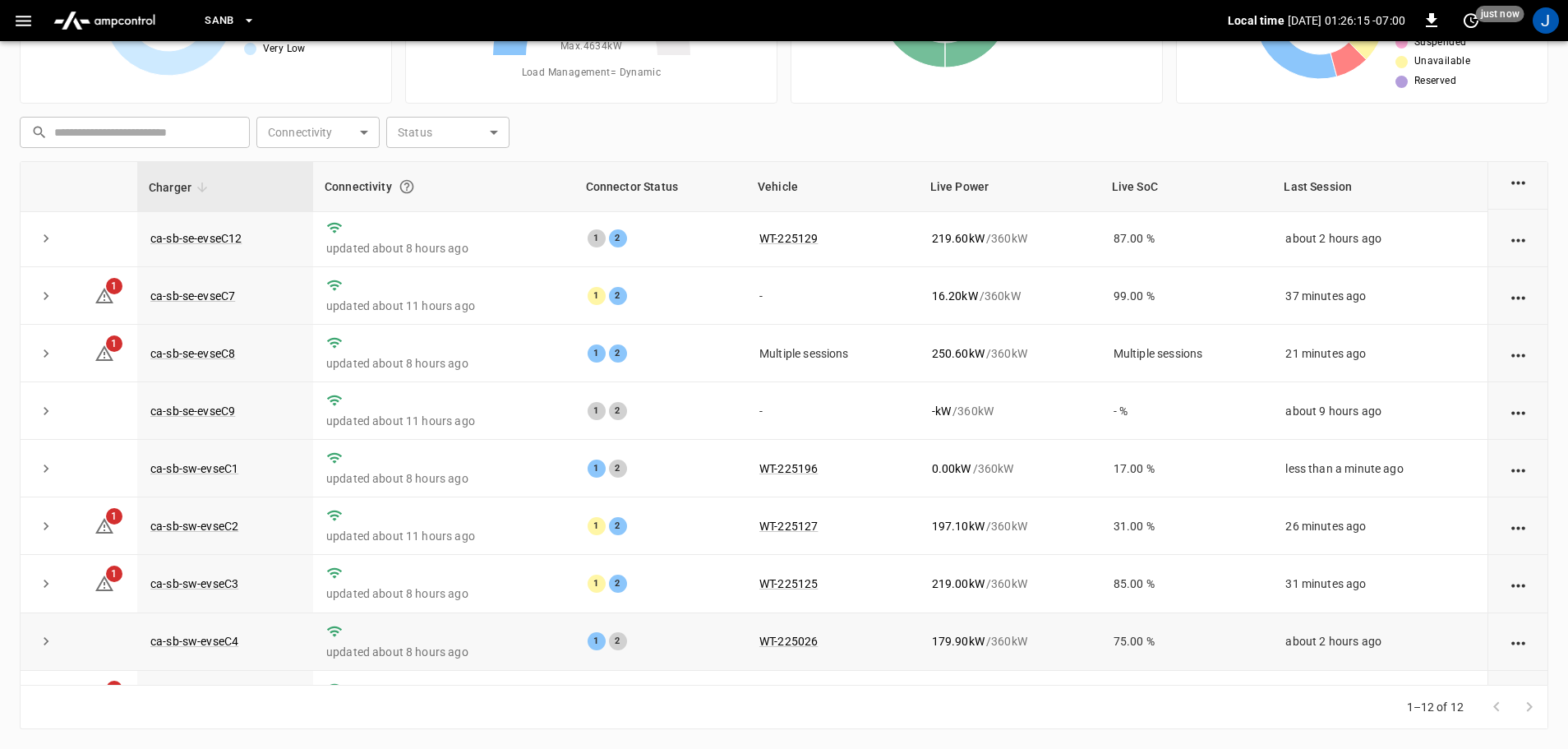
scroll to position [228, 0]
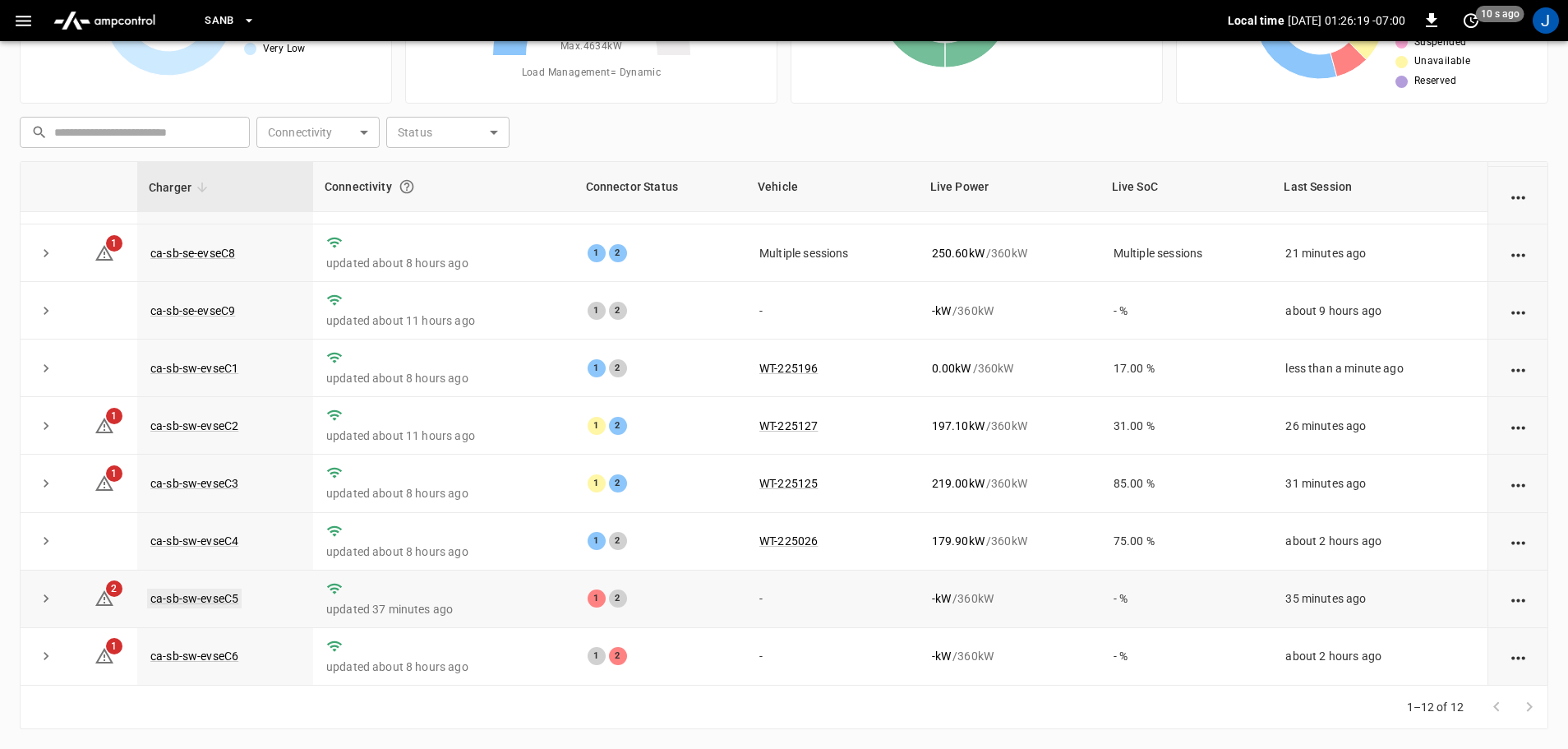
click at [230, 598] on link "ca-sb-sw-evseC5" at bounding box center [194, 598] width 95 height 20
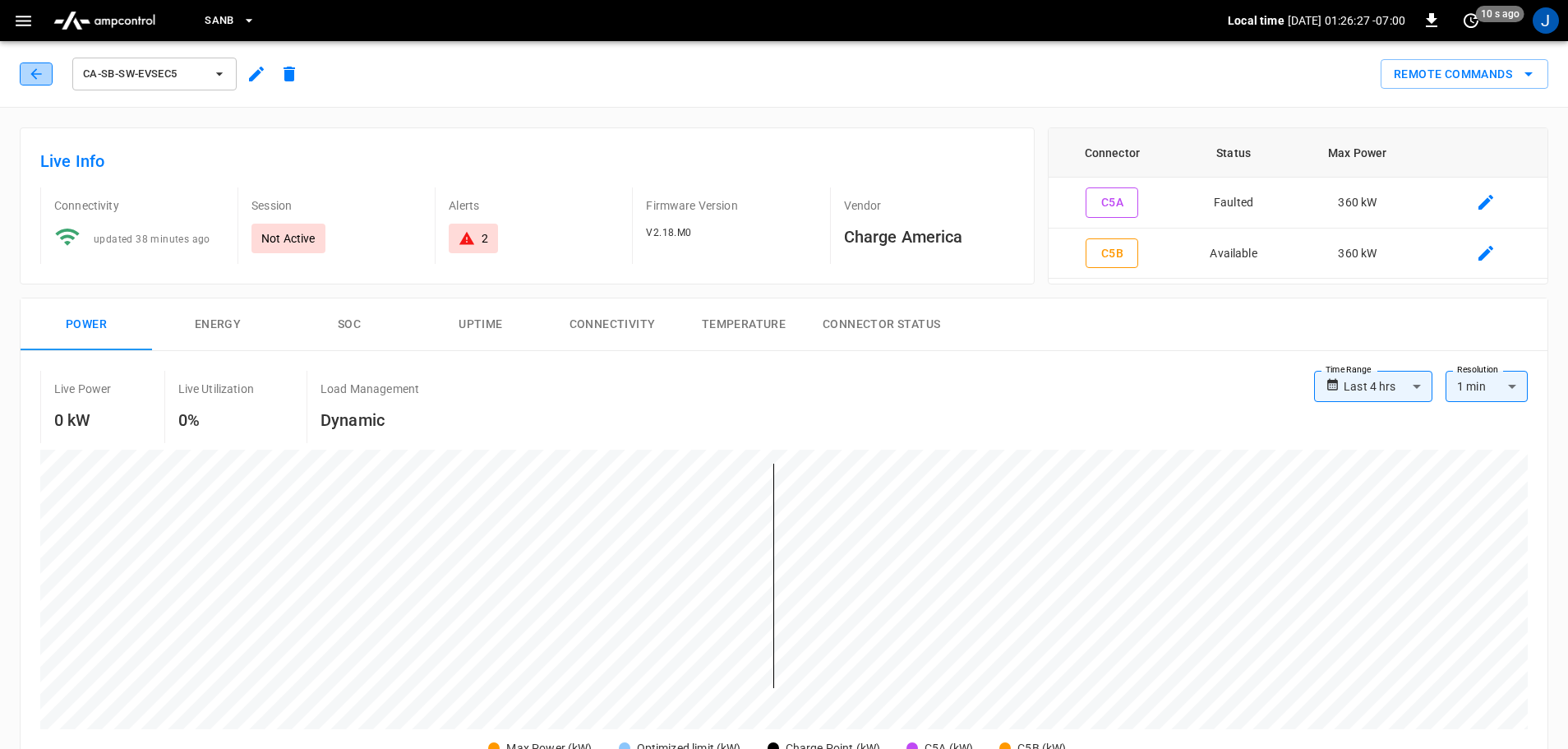
click at [31, 68] on icon "button" at bounding box center [36, 74] width 17 height 17
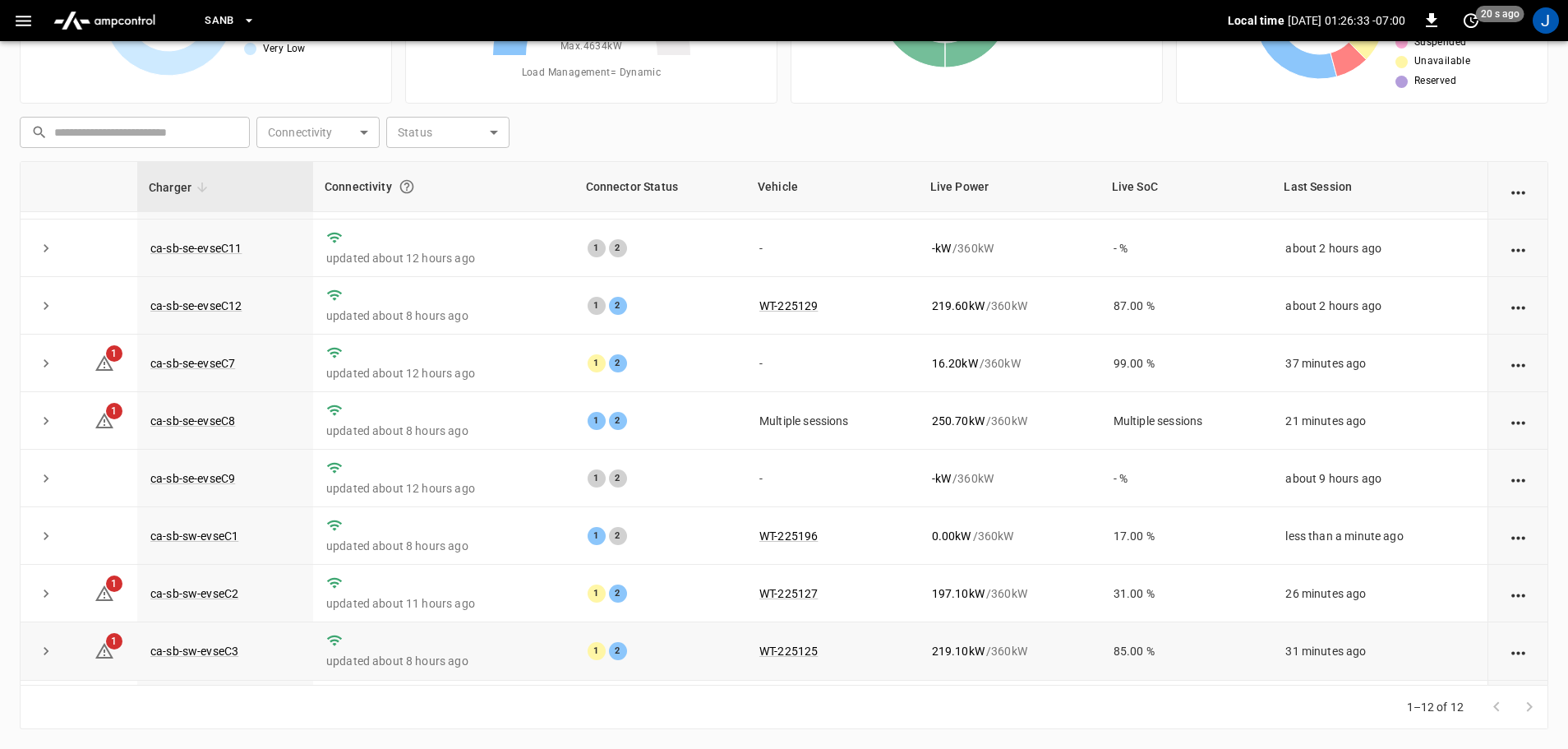
scroll to position [228, 0]
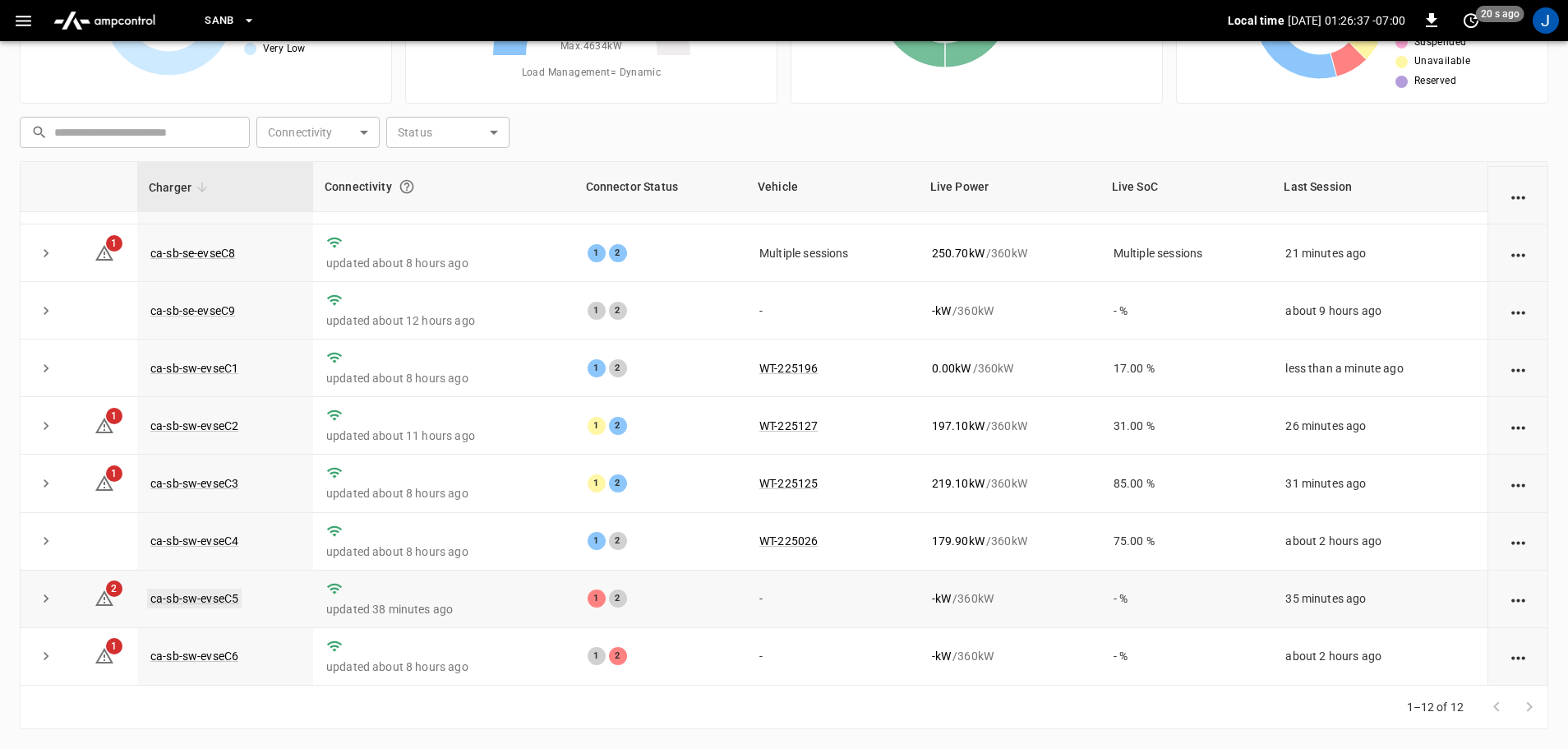
click at [187, 590] on link "ca-sb-sw-evseC5" at bounding box center [194, 598] width 95 height 20
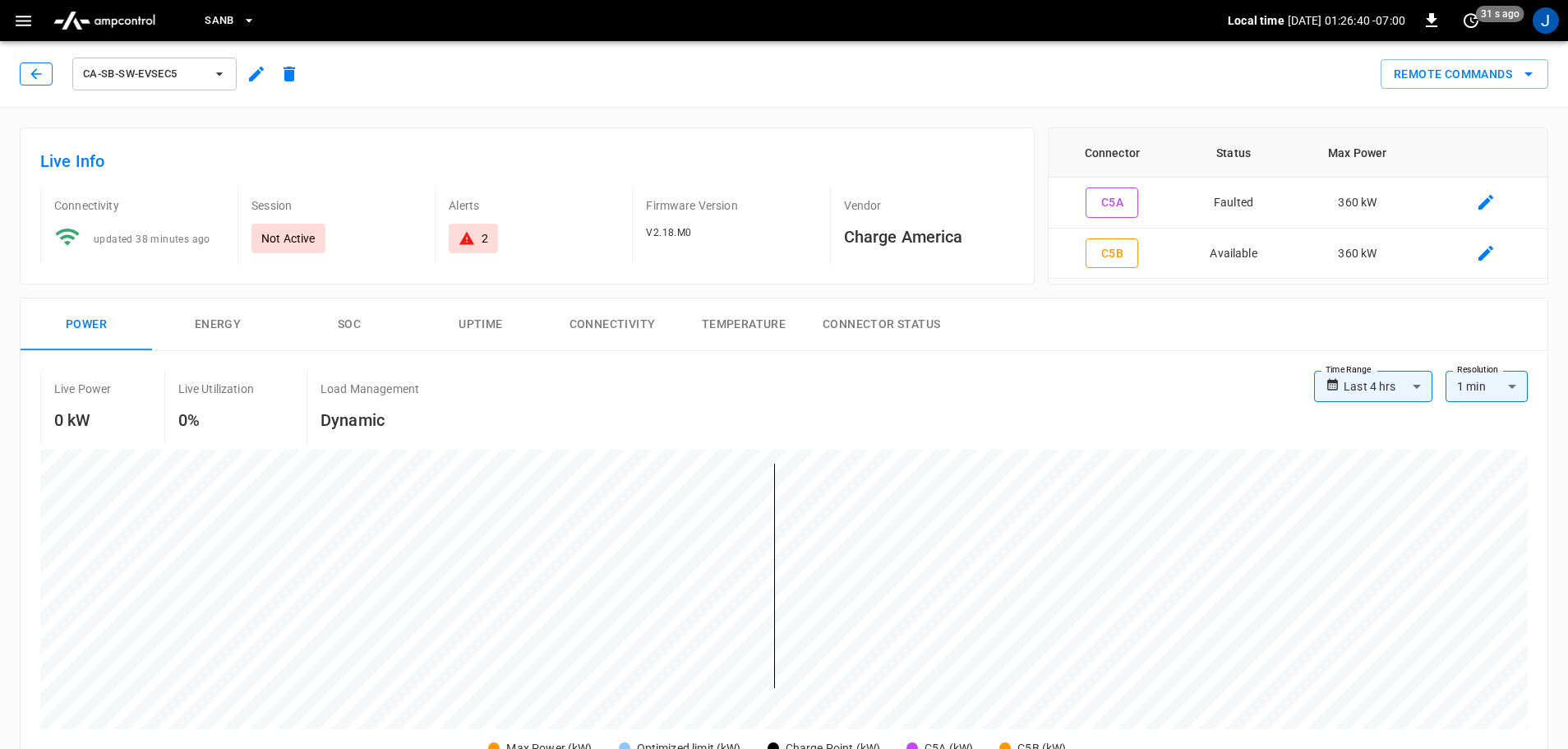
click at [41, 67] on icon "button" at bounding box center [36, 74] width 17 height 17
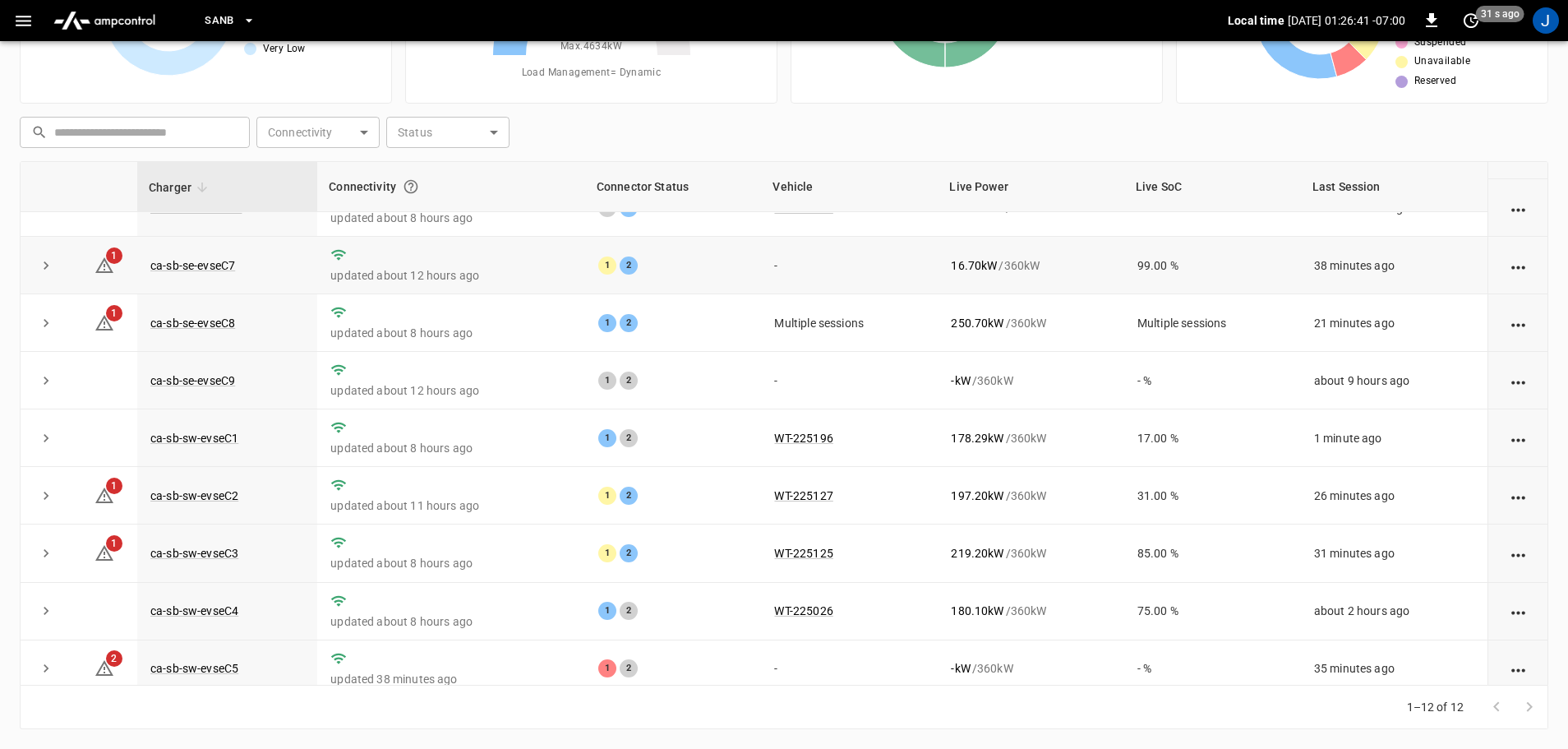
scroll to position [228, 0]
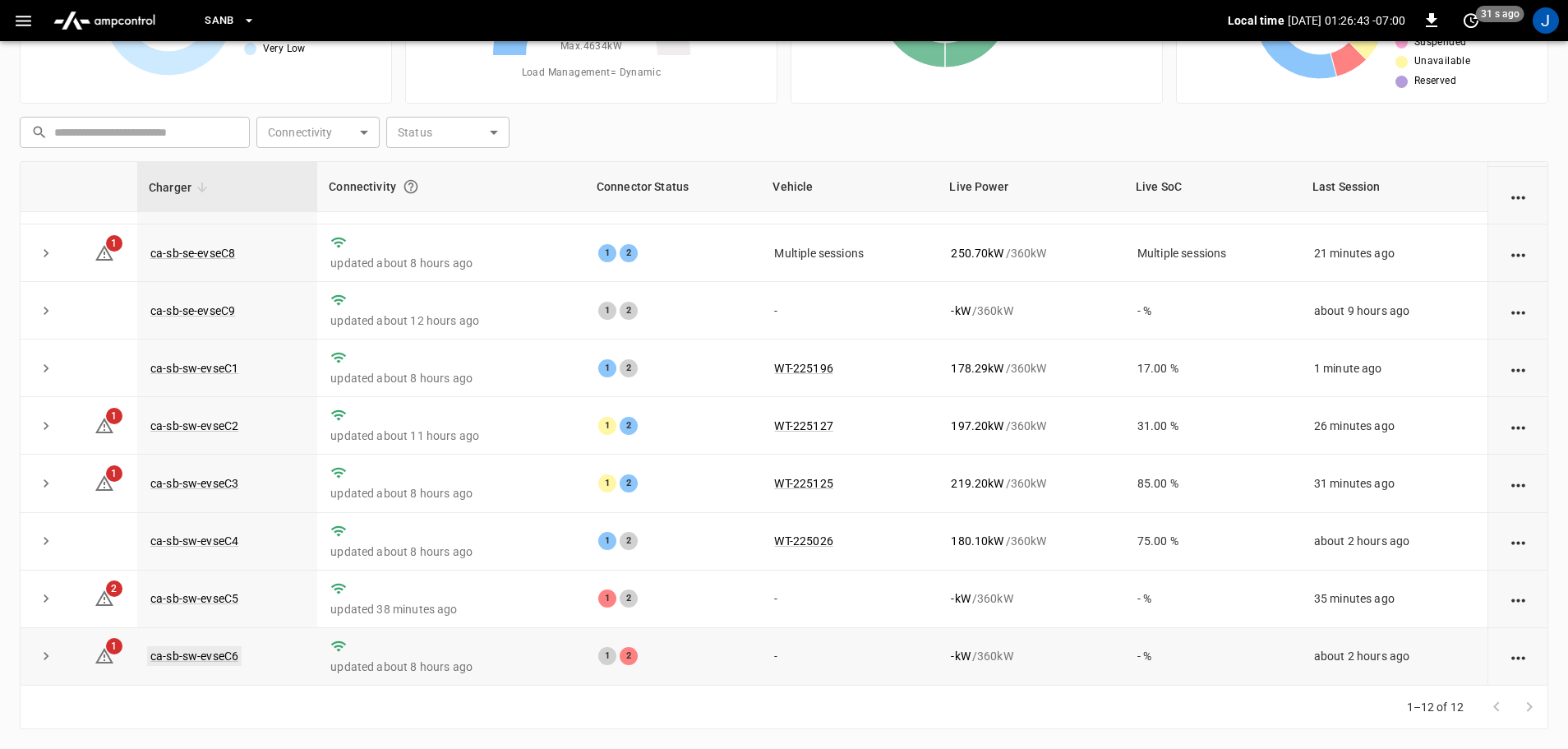
click at [207, 652] on link "ca-sb-sw-evseC6" at bounding box center [194, 656] width 95 height 20
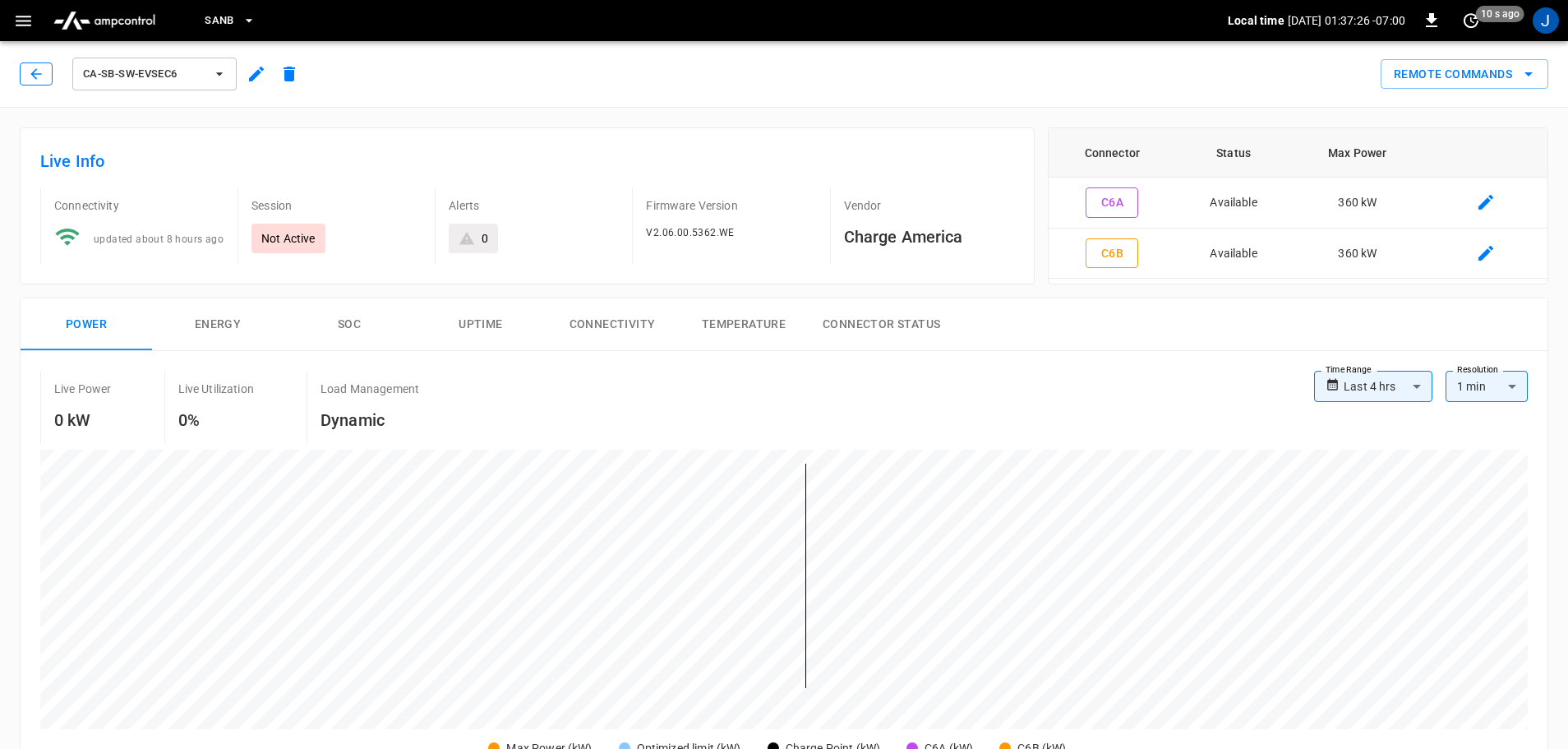
click at [39, 77] on icon "button" at bounding box center [36, 74] width 17 height 17
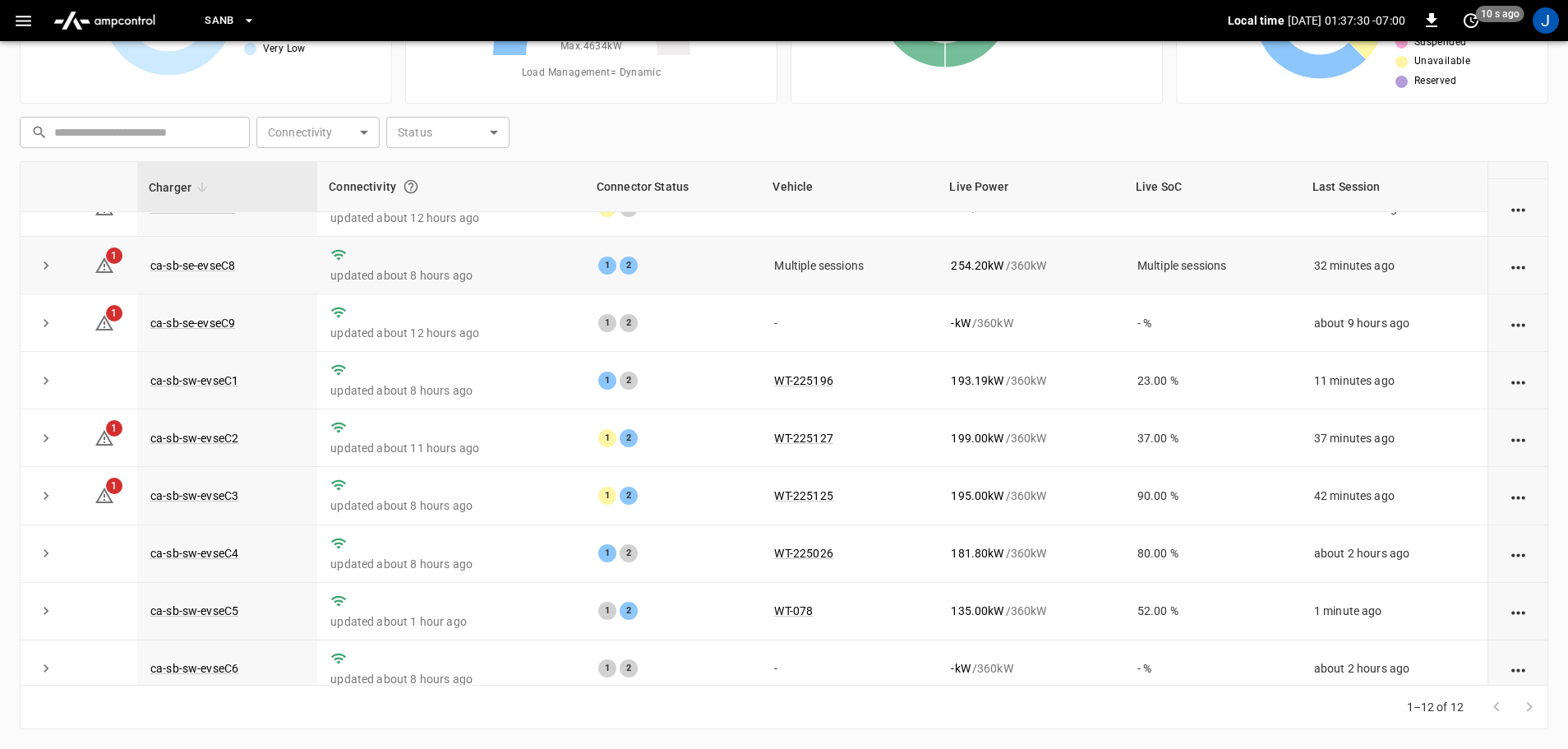
scroll to position [228, 0]
